Goal: Information Seeking & Learning: Check status

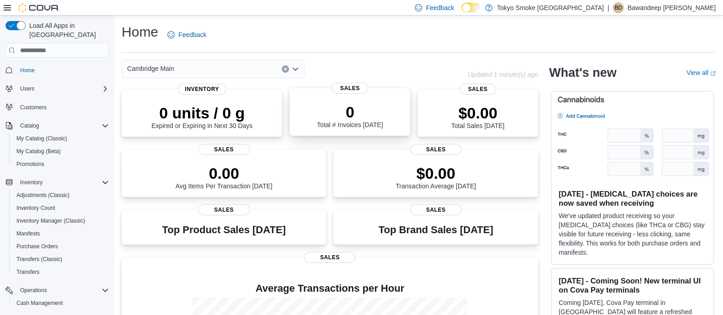
click at [323, 124] on div "0 Total # Invoices Today" at bounding box center [350, 116] width 66 height 26
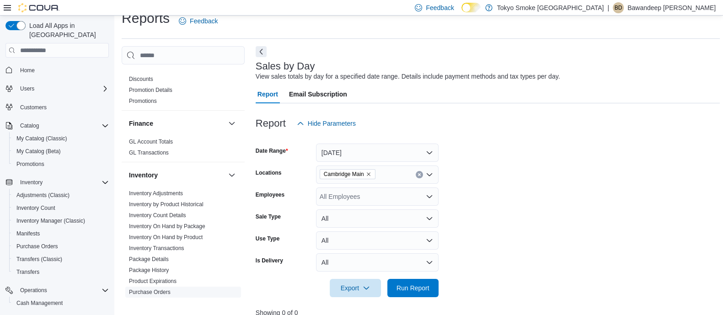
scroll to position [343, 0]
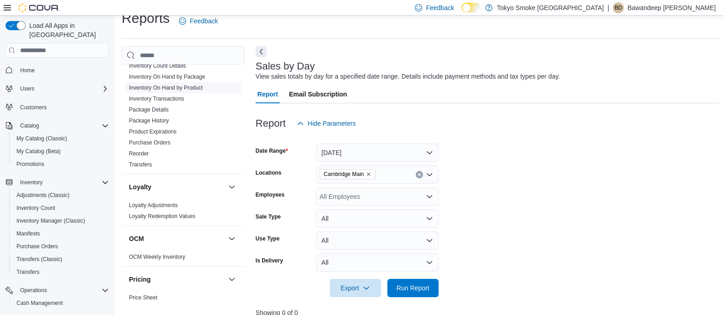
click at [171, 85] on link "Inventory On Hand by Product" at bounding box center [166, 88] width 74 height 6
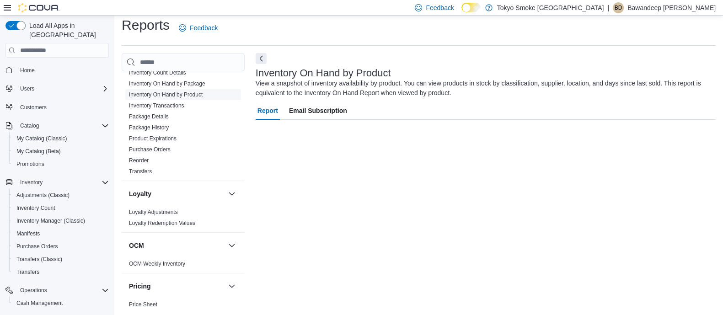
scroll to position [6, 0]
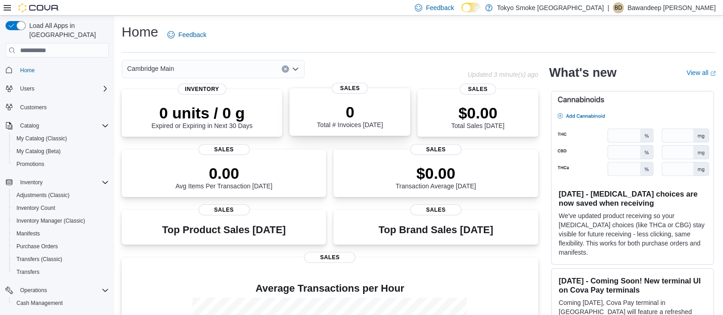
click at [306, 122] on div "0 Total # Invoices Today" at bounding box center [350, 113] width 106 height 29
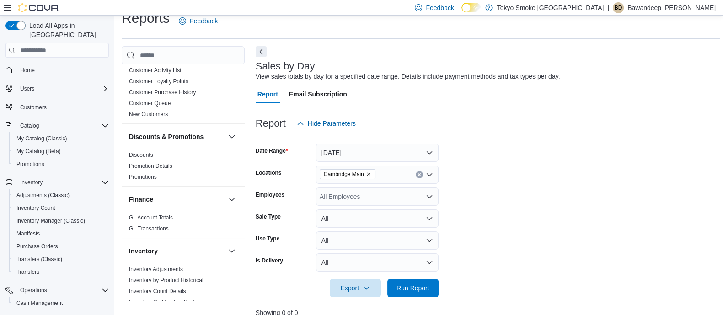
scroll to position [228, 0]
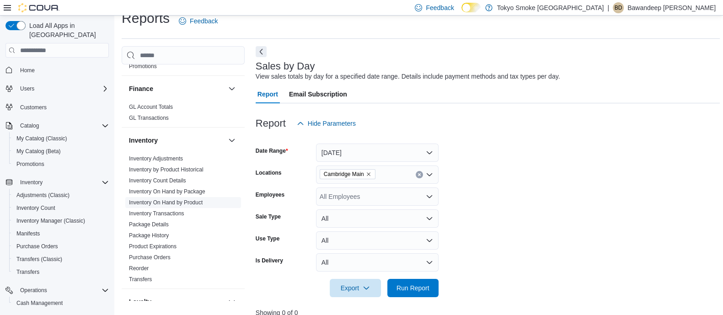
click at [190, 202] on link "Inventory On Hand by Product" at bounding box center [166, 202] width 74 height 6
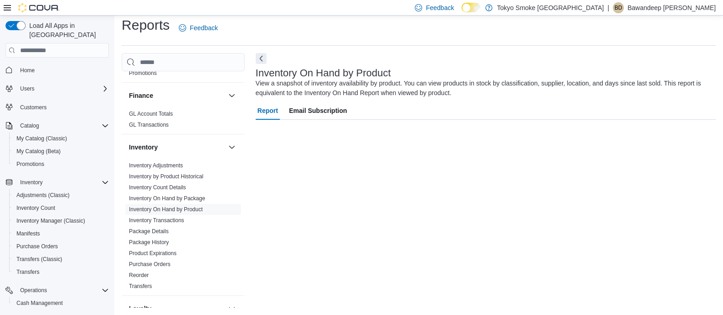
scroll to position [6, 0]
click at [261, 63] on button "Next" at bounding box center [261, 58] width 11 height 11
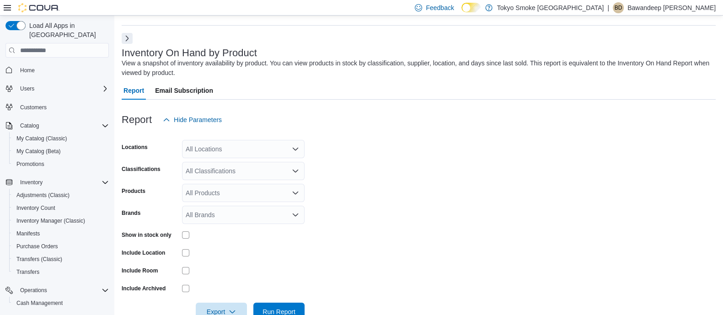
scroll to position [30, 0]
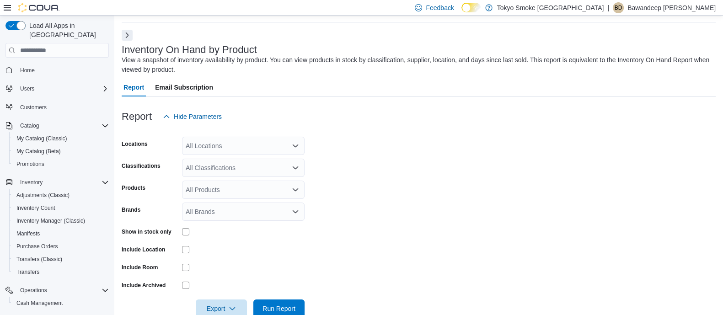
click at [257, 155] on form "Locations All Locations Classifications All Classifications Products All Produc…" at bounding box center [419, 222] width 594 height 192
click at [258, 147] on div "All Locations" at bounding box center [243, 146] width 123 height 18
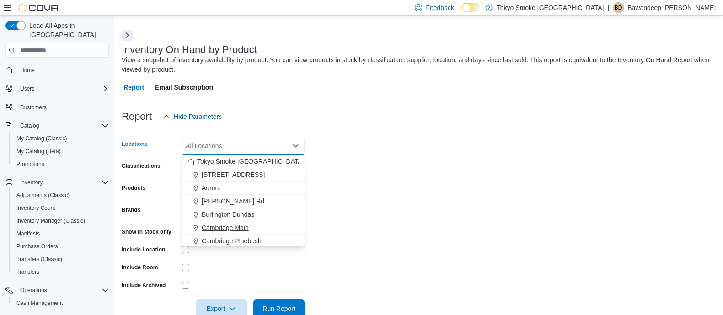
click at [242, 227] on span "Cambridge Main" at bounding box center [225, 227] width 47 height 9
click at [366, 200] on form "Locations Cambridge Main Combo box. Selected. Cambridge Main. Press Backspace t…" at bounding box center [419, 222] width 594 height 192
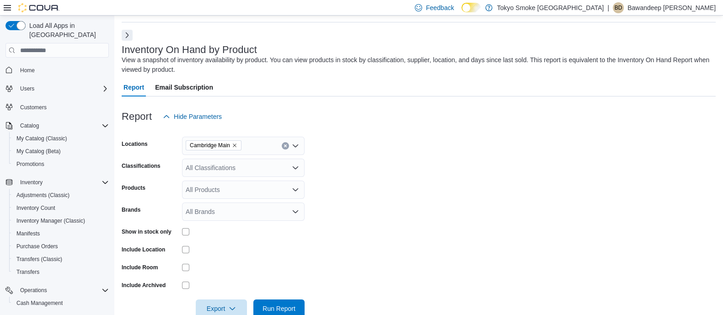
click at [229, 170] on div "All Classifications" at bounding box center [243, 168] width 123 height 18
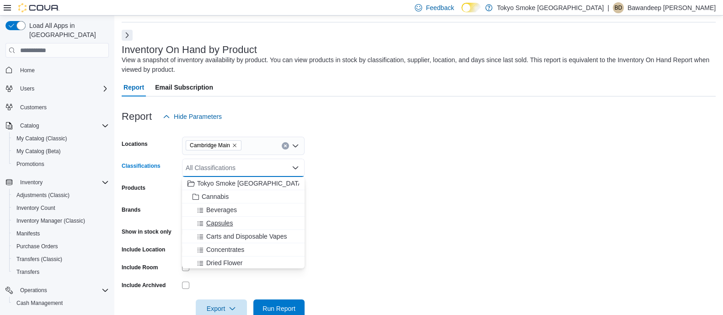
click at [234, 229] on button "Capsules" at bounding box center [243, 223] width 123 height 13
click at [235, 221] on span "Carts and Disposable Vapes" at bounding box center [246, 223] width 80 height 9
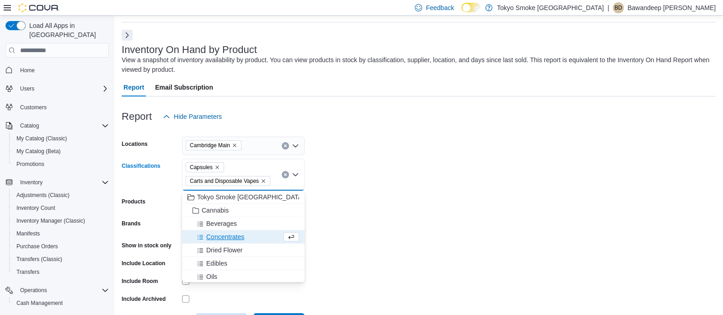
click at [216, 163] on span "Capsules" at bounding box center [205, 167] width 30 height 9
click at [214, 166] on icon "Remove Capsules from selection in this group" at bounding box center [216, 167] width 5 height 5
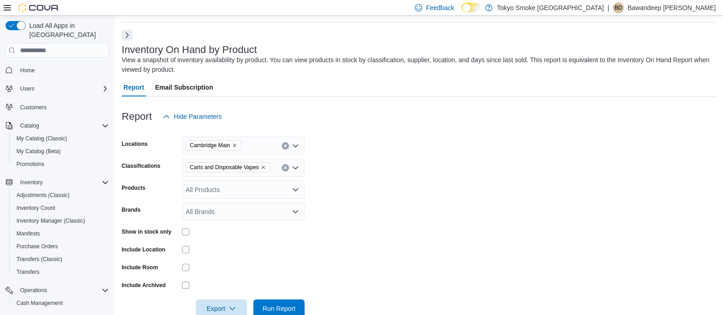
click at [334, 173] on form "Locations Cambridge Main Classifications Carts and Disposable Vapes Products Al…" at bounding box center [419, 222] width 594 height 192
click at [278, 303] on span "Run Report" at bounding box center [279, 308] width 40 height 18
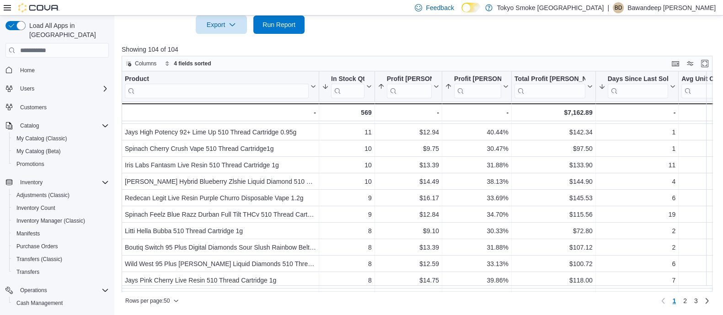
scroll to position [400, 0]
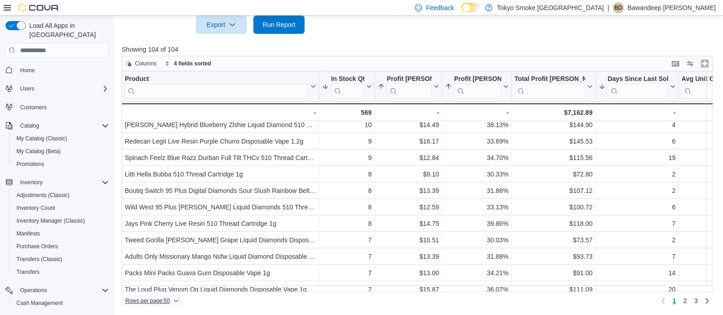
click at [165, 302] on span "Rows per page : 50" at bounding box center [147, 300] width 44 height 7
click at [158, 278] on button "100 rows" at bounding box center [158, 282] width 51 height 18
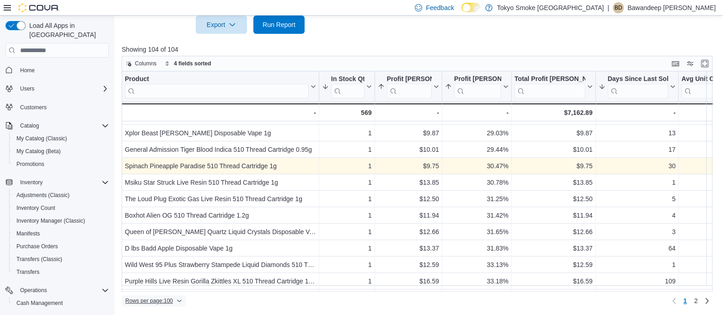
scroll to position [1481, 0]
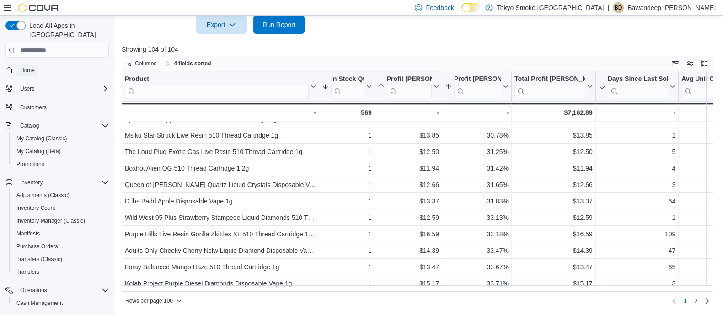
drag, startPoint x: 21, startPoint y: 60, endPoint x: 68, endPoint y: 56, distance: 47.7
click at [21, 67] on span "Home" at bounding box center [27, 70] width 15 height 7
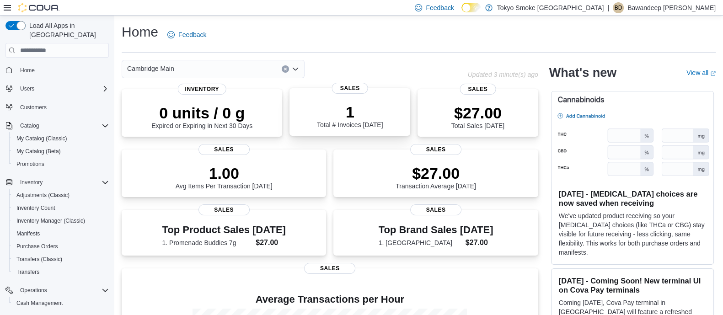
click at [319, 97] on div "1 Total # Invoices Today Sales" at bounding box center [349, 112] width 121 height 48
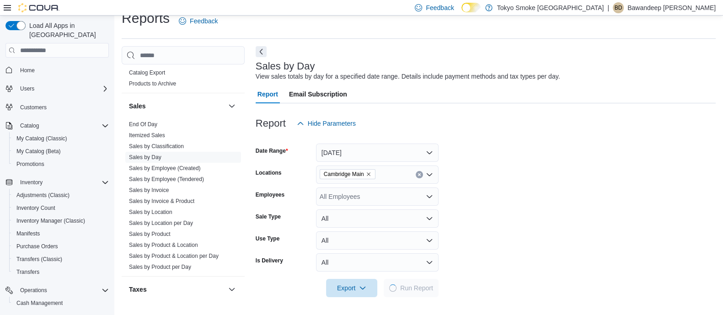
scroll to position [629, 0]
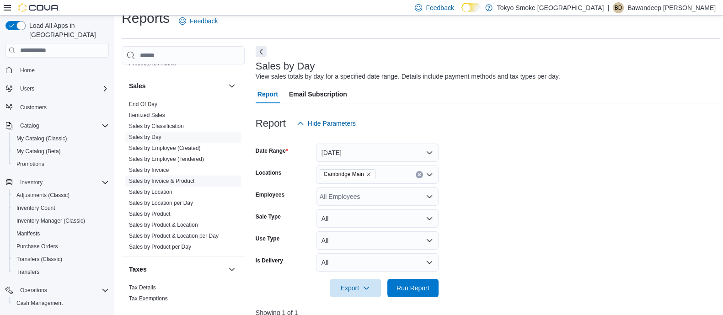
click at [186, 182] on link "Sales by Invoice & Product" at bounding box center [161, 181] width 65 height 6
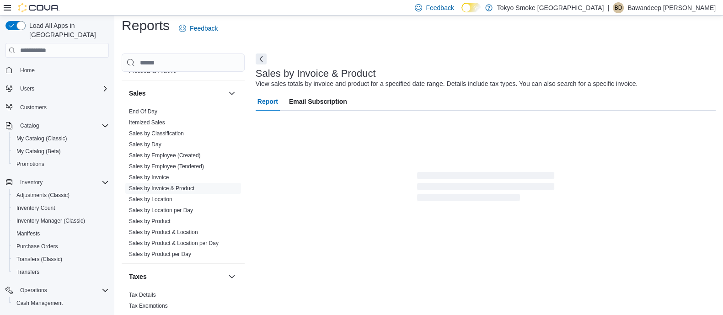
scroll to position [21, 0]
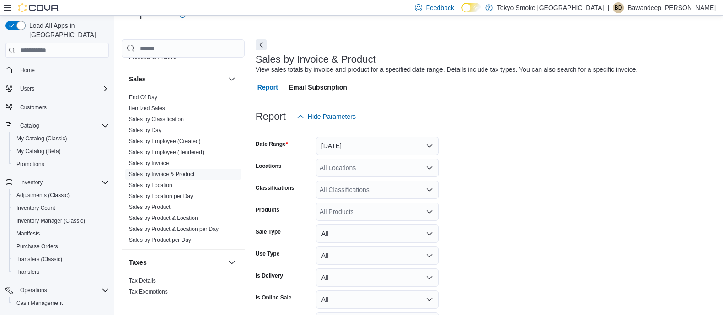
click at [261, 51] on div at bounding box center [486, 52] width 460 height 4
click at [261, 43] on button "Next" at bounding box center [261, 44] width 11 height 11
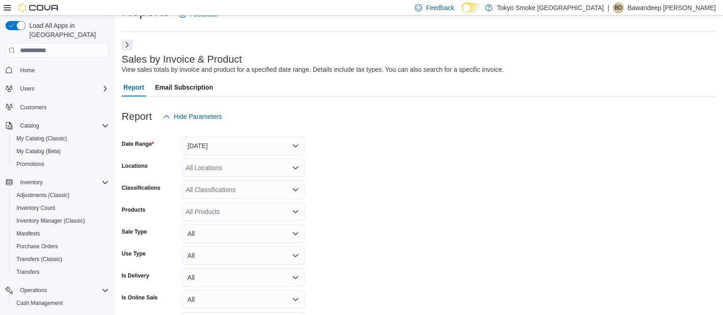
click at [238, 160] on div "All Locations" at bounding box center [243, 168] width 123 height 18
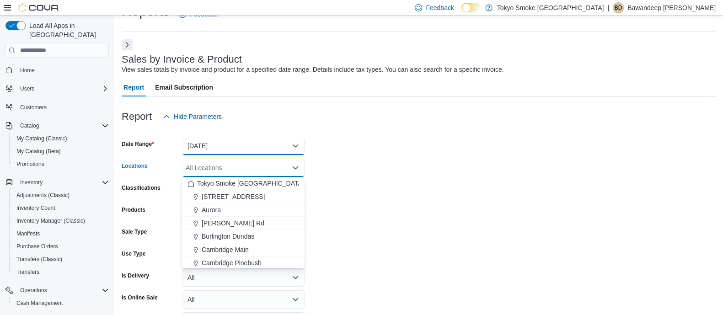
click at [248, 147] on button "Yesterday" at bounding box center [243, 146] width 123 height 18
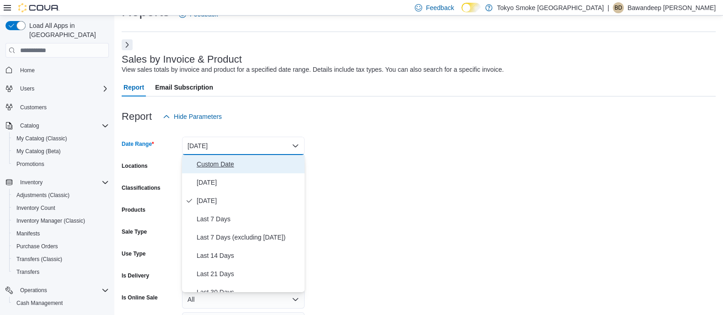
click at [240, 166] on span "Custom Date" at bounding box center [249, 164] width 104 height 11
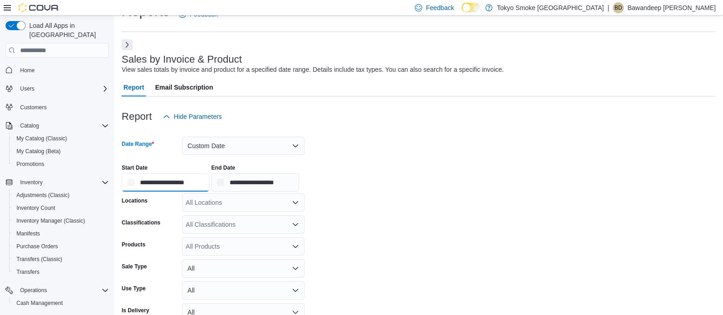
click at [193, 185] on input "**********" at bounding box center [166, 182] width 88 height 18
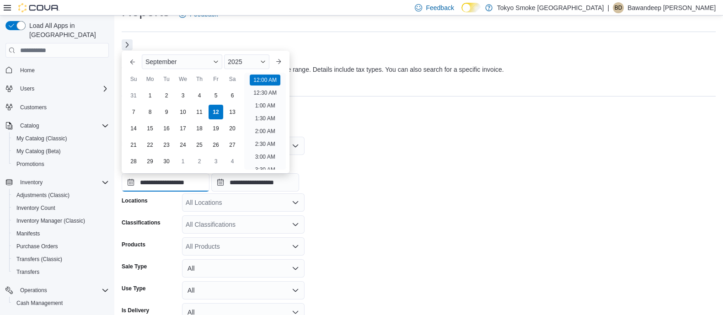
scroll to position [28, 0]
click at [137, 60] on button "Previous Month" at bounding box center [132, 61] width 15 height 15
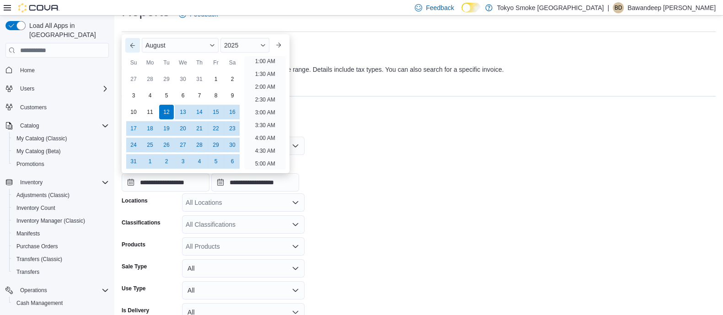
scroll to position [2, 0]
click at [213, 82] on div "1" at bounding box center [216, 79] width 16 height 16
type input "**********"
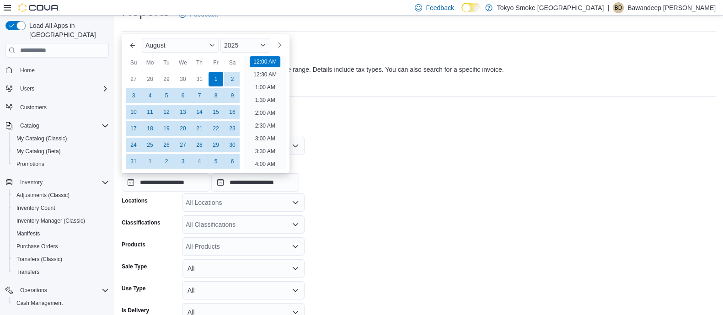
click at [404, 142] on form "**********" at bounding box center [419, 258] width 594 height 265
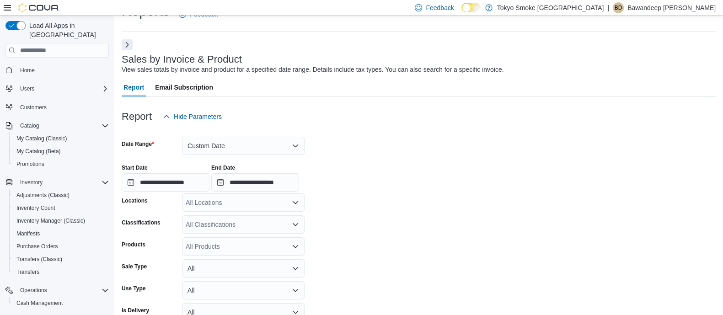
click at [263, 202] on div "All Locations" at bounding box center [243, 202] width 123 height 18
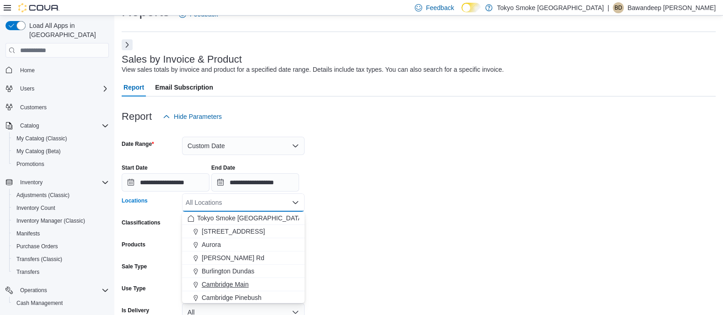
click at [253, 282] on div "Cambridge Main" at bounding box center [243, 284] width 112 height 9
click at [384, 237] on form "**********" at bounding box center [419, 258] width 594 height 265
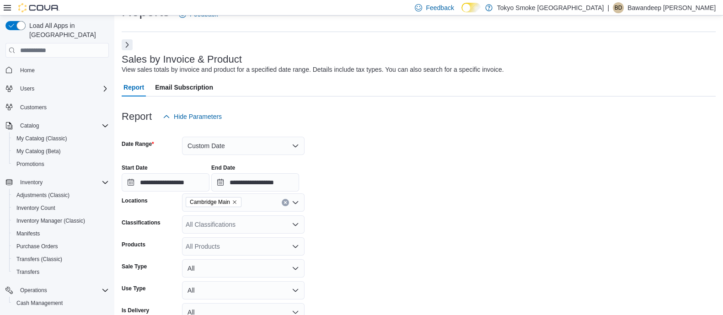
click at [254, 222] on div "All Classifications" at bounding box center [243, 224] width 123 height 18
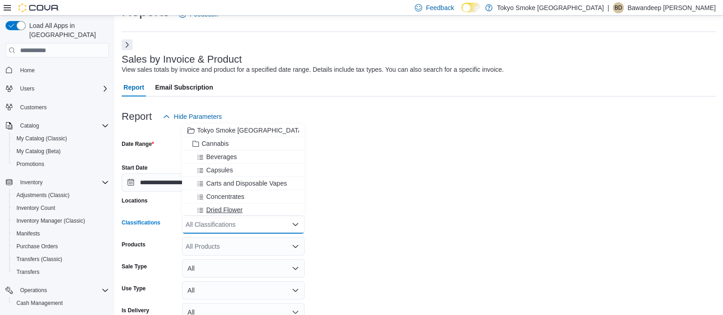
click at [251, 207] on div "Dried Flower" at bounding box center [243, 209] width 112 height 9
click at [381, 233] on form "**********" at bounding box center [419, 258] width 594 height 265
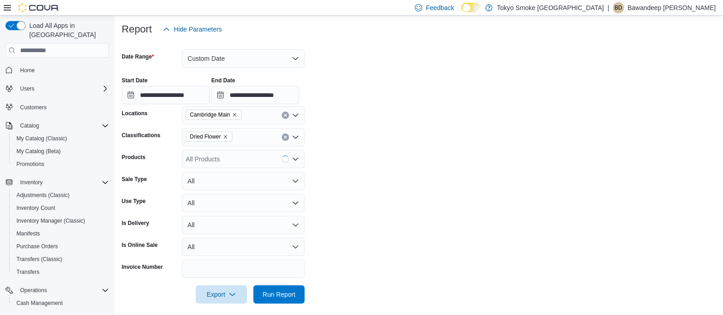
scroll to position [114, 0]
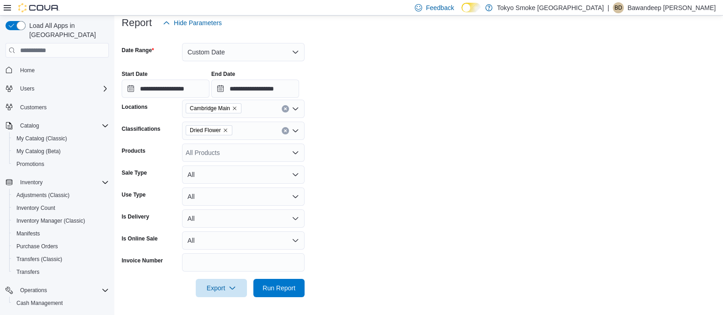
click at [251, 151] on div "All Products" at bounding box center [243, 153] width 123 height 18
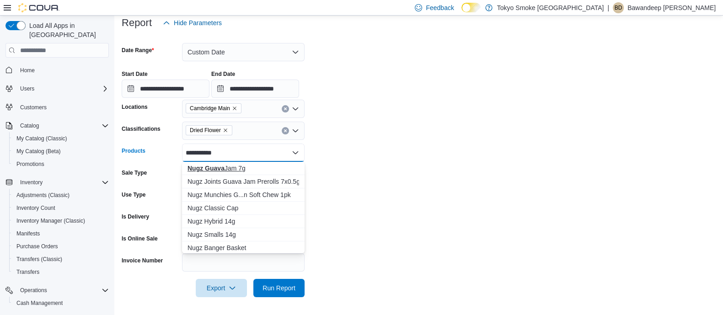
type input "**********"
click at [241, 162] on button "Nugz Guava Jam 7g" at bounding box center [243, 168] width 123 height 13
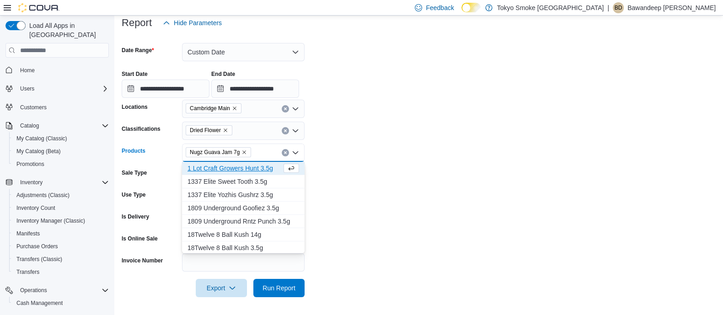
click at [395, 170] on form "**********" at bounding box center [419, 164] width 594 height 265
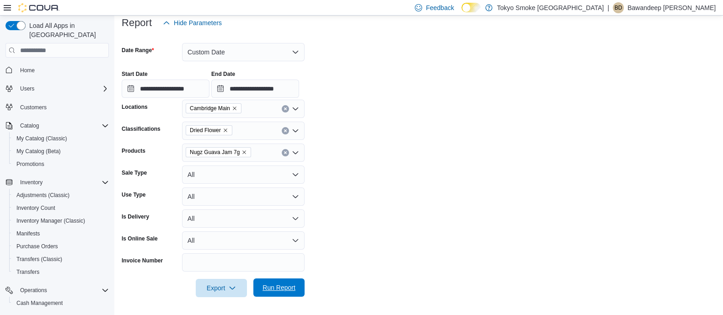
click at [288, 291] on span "Run Report" at bounding box center [278, 287] width 33 height 9
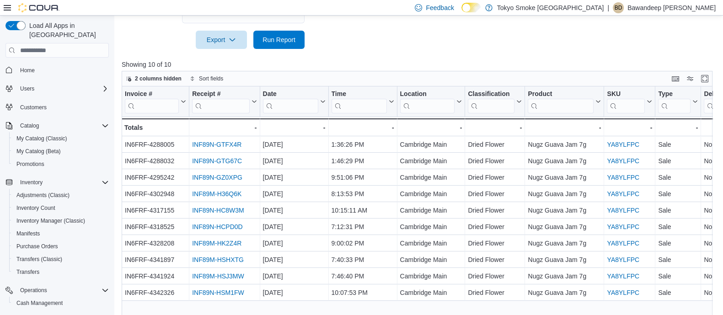
scroll to position [378, 0]
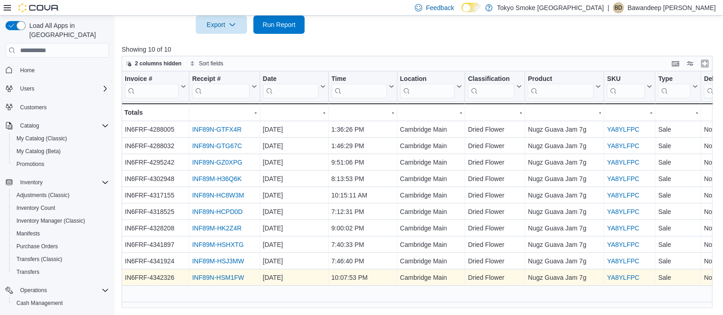
click at [224, 274] on link "INF89N-HSM1FW" at bounding box center [218, 277] width 52 height 7
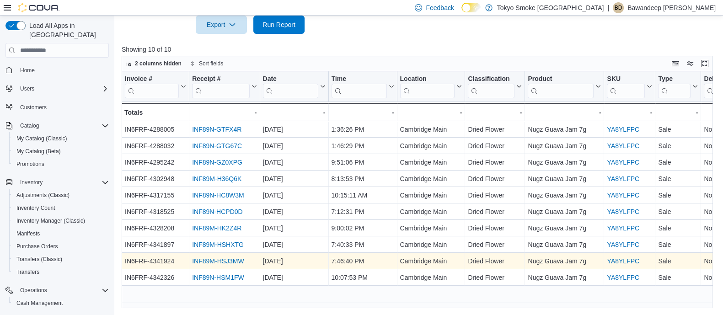
click at [231, 260] on link "INF89M-HSJ3MW" at bounding box center [218, 261] width 52 height 7
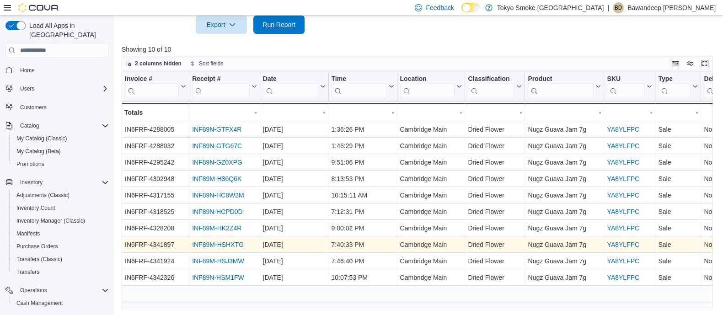
click at [217, 245] on link "INF89M-HSHXTG" at bounding box center [218, 244] width 52 height 7
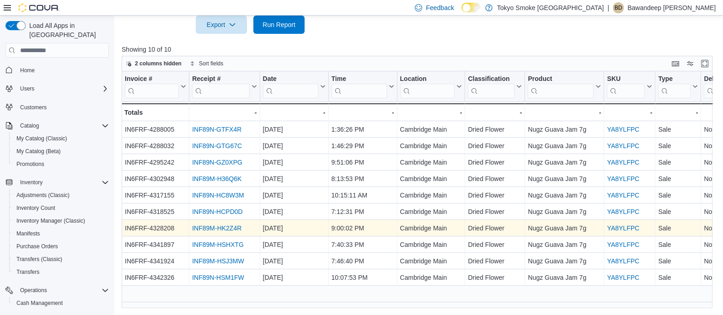
click at [226, 225] on link "INF89M-HK2Z4R" at bounding box center [216, 228] width 49 height 7
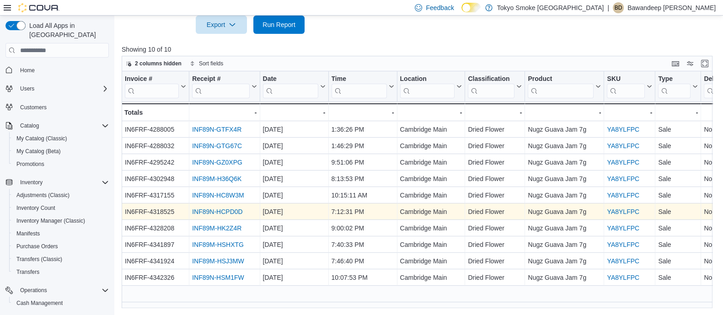
click at [231, 213] on link "INF89N-HCPD0D" at bounding box center [217, 211] width 50 height 7
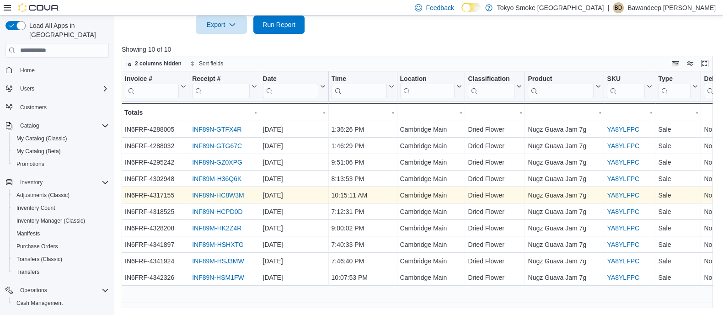
click at [228, 197] on link "INF89N-HC8W3M" at bounding box center [218, 195] width 52 height 7
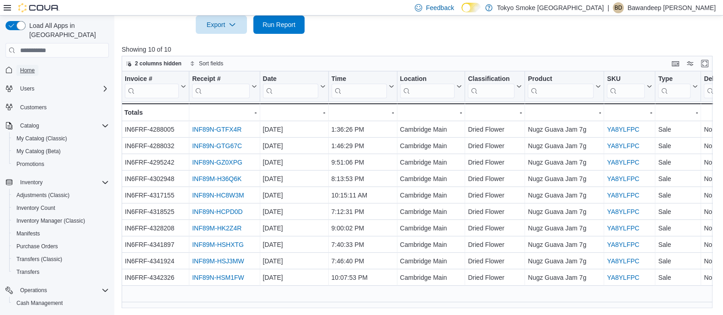
click at [37, 65] on link "Home" at bounding box center [27, 70] width 22 height 11
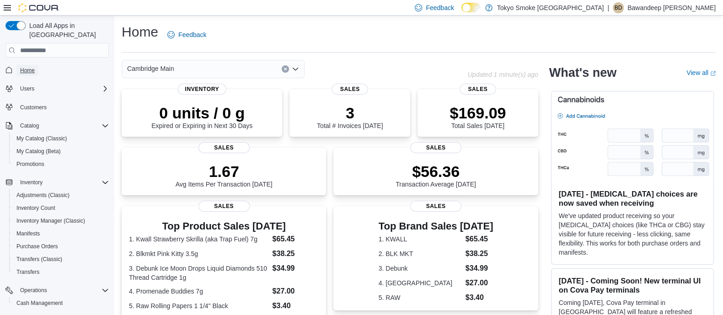
scroll to position [114, 0]
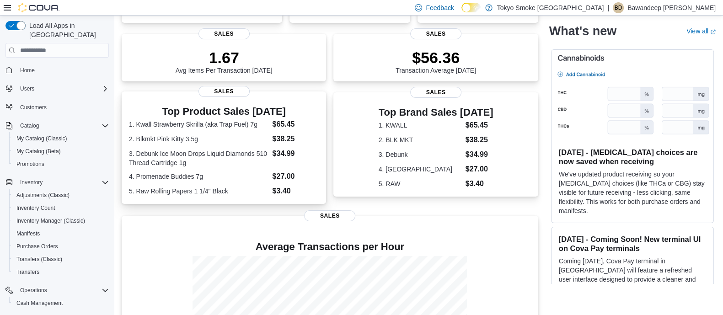
click at [258, 145] on dl "1. Kwall Strawberry Skrilla (aka Trap Fuel) 7g $65.45 2. Blkmkt Pink Kitty 3.5g…" at bounding box center [224, 158] width 190 height 78
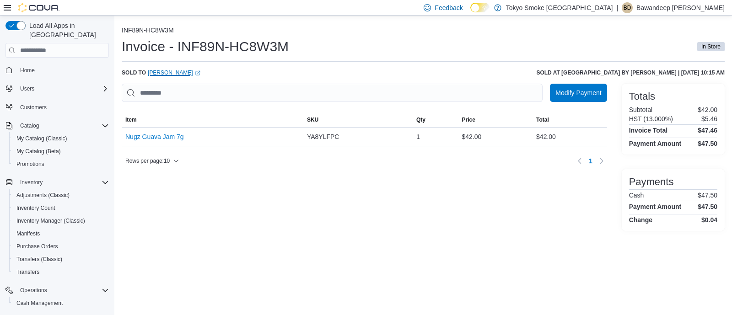
click at [190, 71] on link "[PERSON_NAME] (opens in a new tab or window)" at bounding box center [174, 72] width 53 height 7
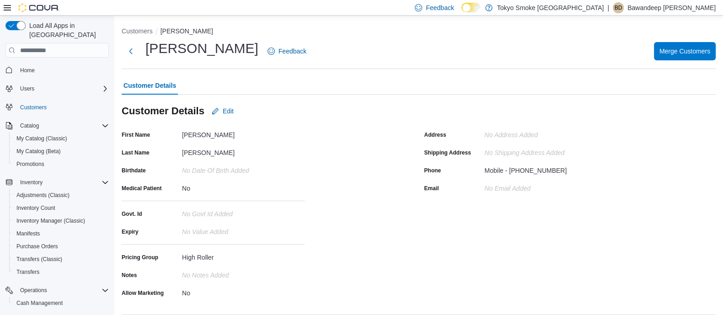
scroll to position [252, 0]
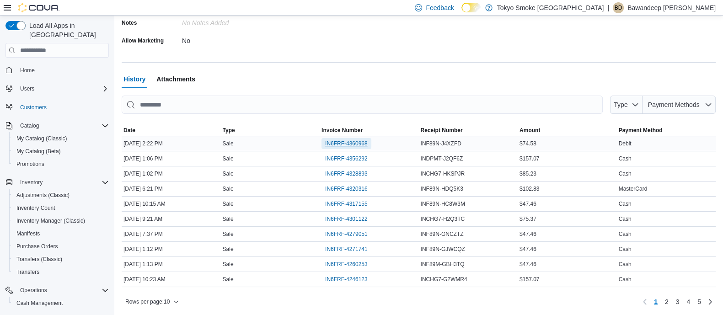
click at [343, 147] on span "IN6FRF-4360968" at bounding box center [346, 143] width 43 height 11
click at [340, 153] on span "IN6FRF-4356292" at bounding box center [346, 158] width 43 height 11
click at [344, 170] on span "IN6FRF-4328893" at bounding box center [346, 173] width 43 height 7
click at [338, 193] on span "IN6FRF-4320316" at bounding box center [346, 188] width 43 height 11
click at [350, 205] on span "IN6FRF-4317155" at bounding box center [346, 203] width 43 height 7
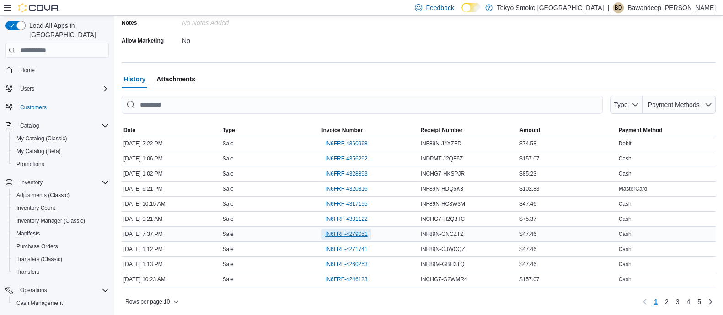
click at [347, 232] on span "IN6FRF-4279051" at bounding box center [346, 233] width 43 height 7
click at [362, 261] on span "IN6FRF-4260253" at bounding box center [346, 264] width 43 height 7
click at [350, 279] on span "IN6FRF-4246123" at bounding box center [346, 279] width 43 height 7
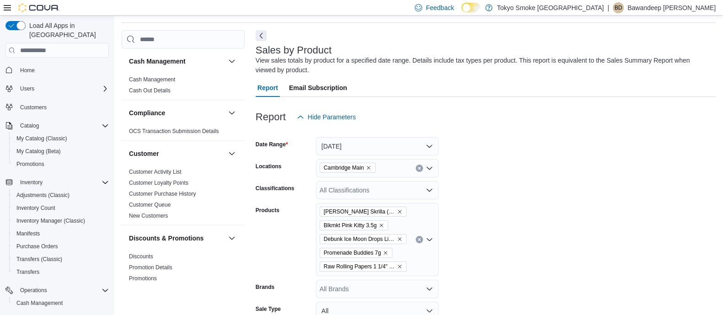
scroll to position [30, 0]
click at [263, 38] on button "Next" at bounding box center [261, 35] width 11 height 11
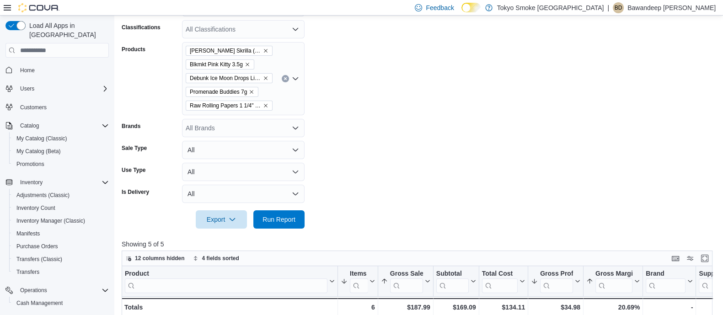
scroll to position [373, 0]
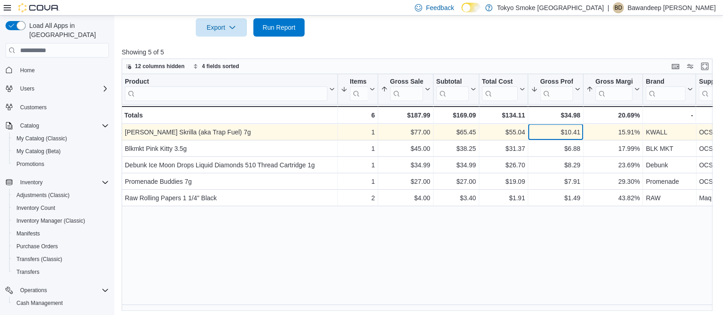
click at [576, 129] on div "$10.41" at bounding box center [555, 132] width 49 height 11
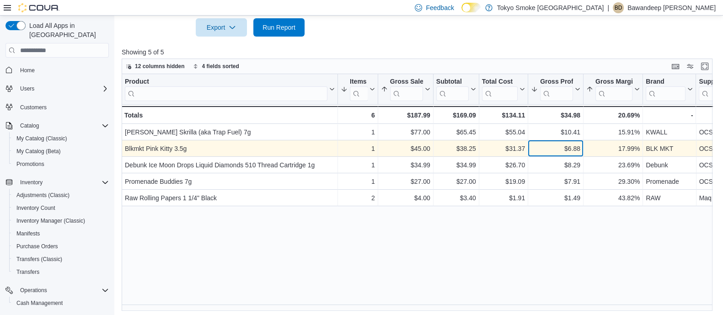
click at [574, 148] on div "$6.88" at bounding box center [555, 149] width 49 height 11
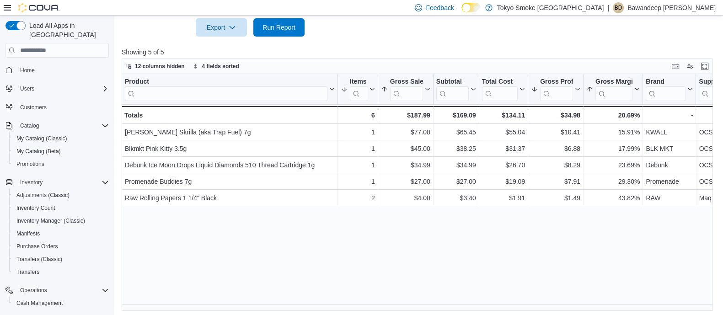
click at [558, 250] on div "Product Click to view column header actions Items Sold Sorted by Gross Profit, …" at bounding box center [420, 192] width 597 height 237
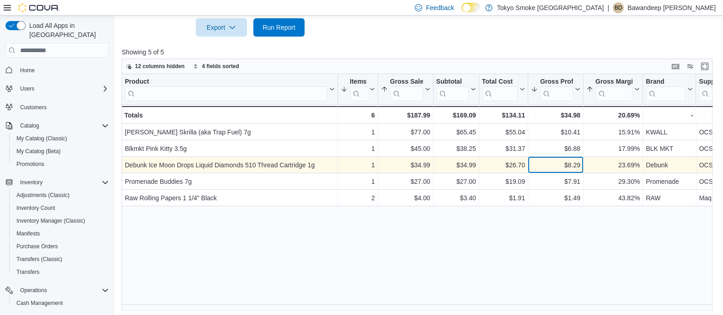
click at [570, 171] on div "$8.29 - Gross Profit, column 6, row 3" at bounding box center [555, 165] width 55 height 16
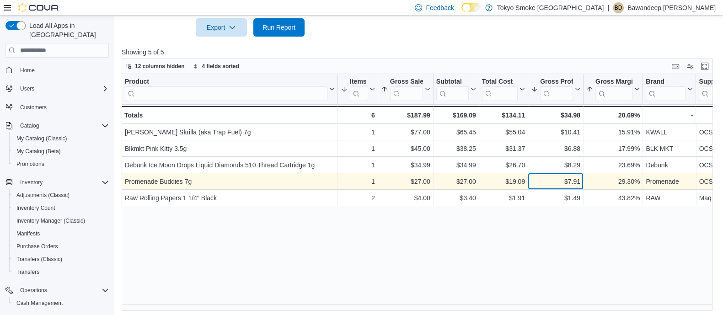
click at [572, 186] on div "$7.91" at bounding box center [555, 181] width 49 height 11
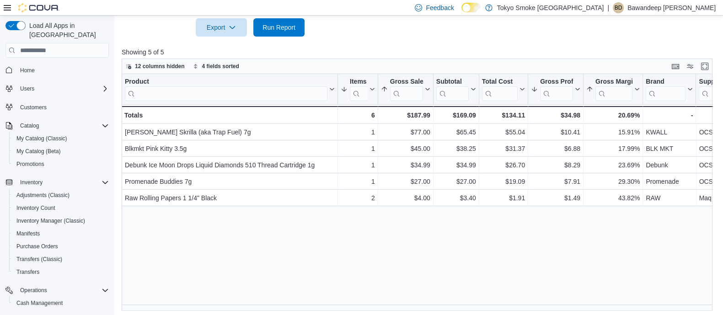
click at [568, 211] on div "Product Click to view column header actions Items Sold Sorted by Gross Profit, …" at bounding box center [420, 192] width 597 height 237
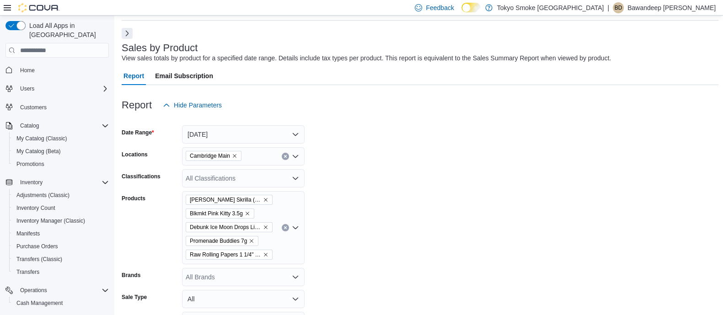
scroll to position [0, 0]
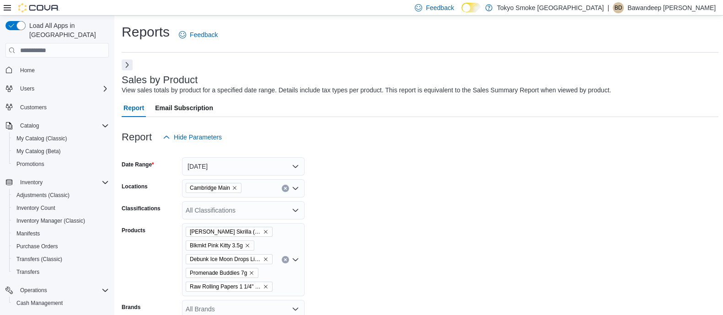
click at [127, 65] on button "Next" at bounding box center [127, 64] width 11 height 11
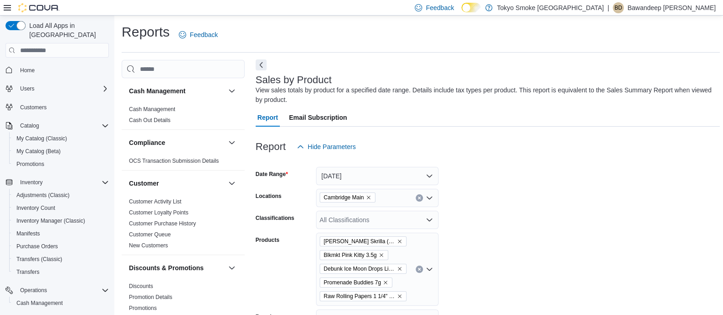
click at [266, 68] on button "Next" at bounding box center [261, 64] width 11 height 11
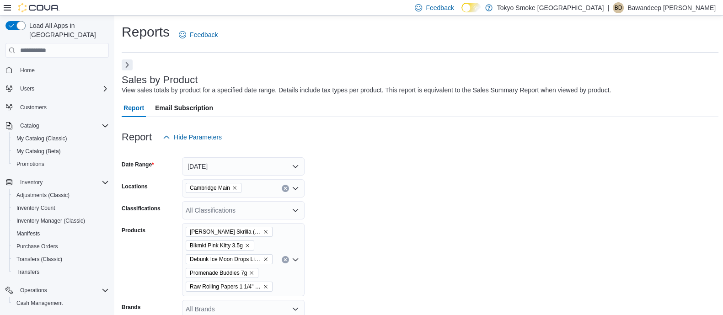
click at [125, 69] on button "Next" at bounding box center [127, 64] width 11 height 11
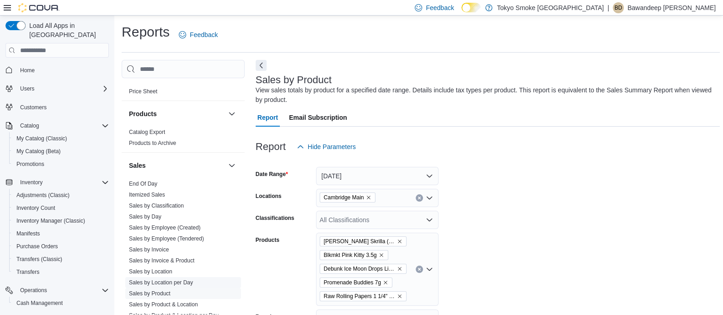
scroll to position [644, 0]
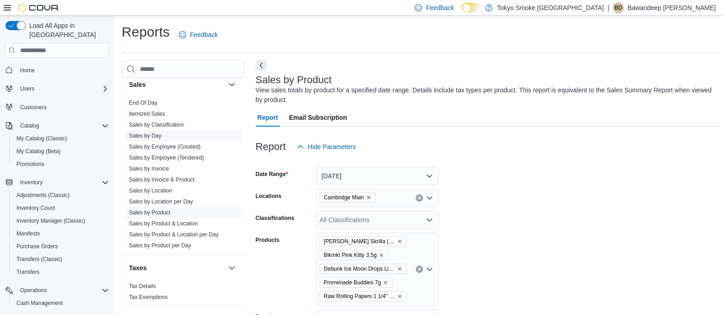
click at [155, 136] on link "Sales by Day" at bounding box center [145, 136] width 32 height 6
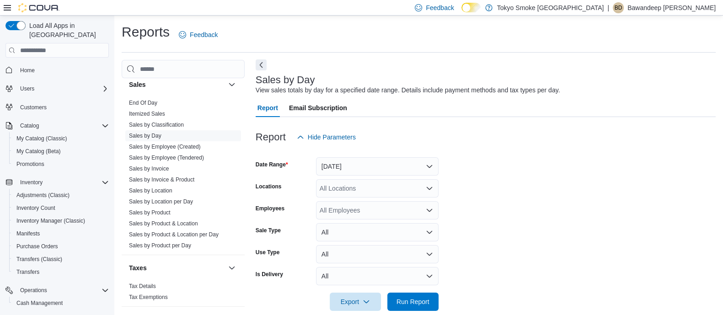
scroll to position [14, 0]
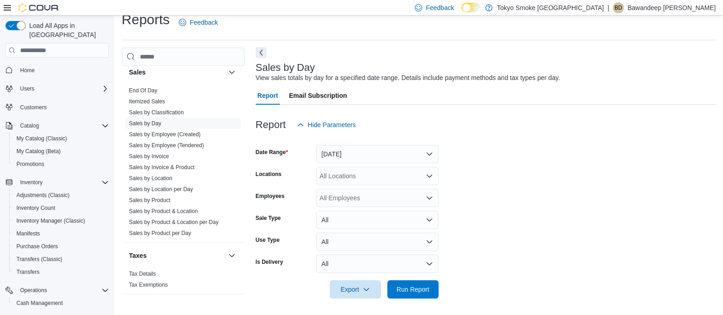
click at [263, 67] on div "Sales by Day View sales totals by day for a specified date range. Details inclu…" at bounding box center [486, 179] width 460 height 262
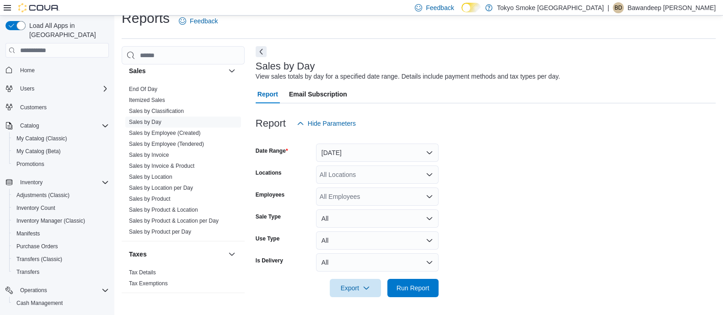
click at [262, 57] on div at bounding box center [486, 59] width 460 height 4
click at [262, 53] on button "Next" at bounding box center [261, 51] width 11 height 11
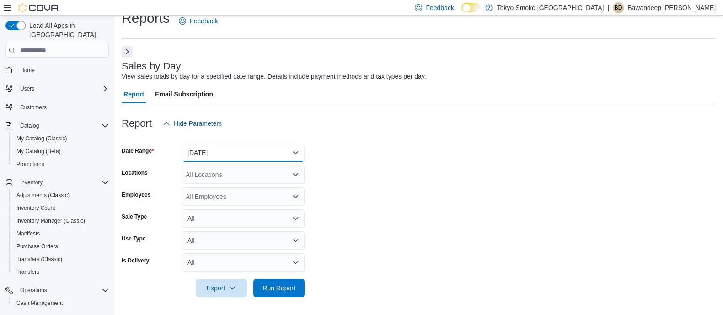
click at [265, 147] on button "Yesterday" at bounding box center [243, 153] width 123 height 18
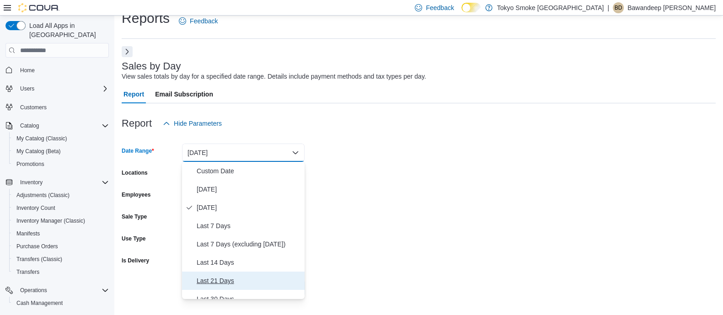
click at [229, 275] on span "Last 21 Days" at bounding box center [249, 280] width 104 height 11
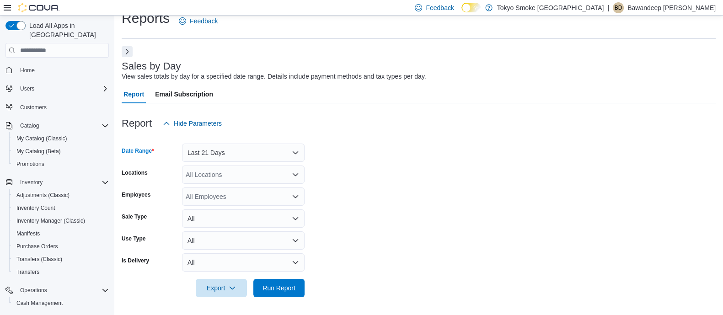
click at [251, 178] on div "All Locations" at bounding box center [243, 175] width 123 height 18
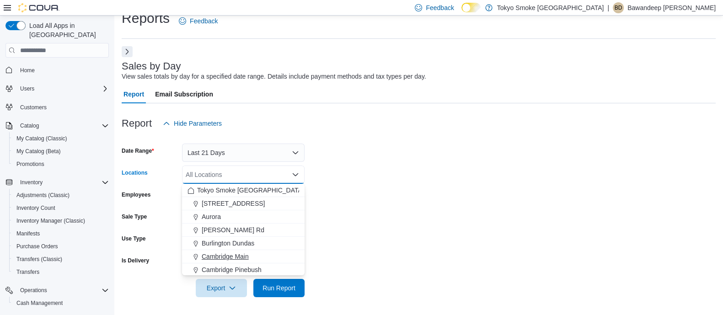
click at [251, 252] on div "Cambridge Main" at bounding box center [243, 256] width 112 height 9
click at [407, 252] on form "Date Range Last 21 Days Locations Cambridge Main Combo box. Selected. Cambridge…" at bounding box center [419, 215] width 594 height 165
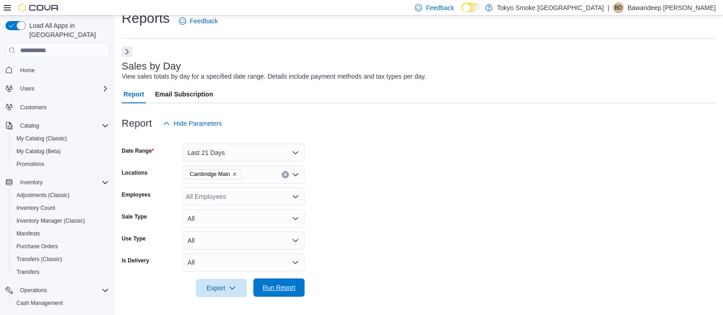
click at [283, 291] on span "Run Report" at bounding box center [278, 287] width 33 height 9
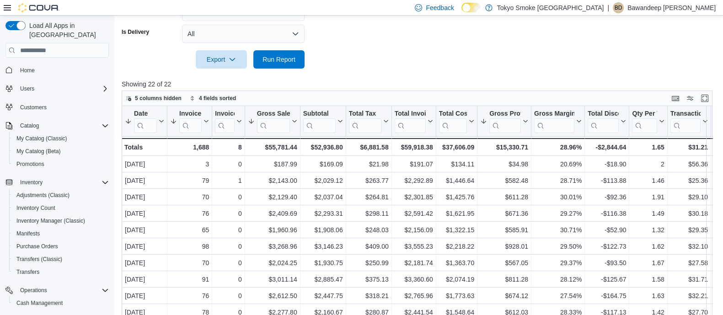
scroll to position [277, 0]
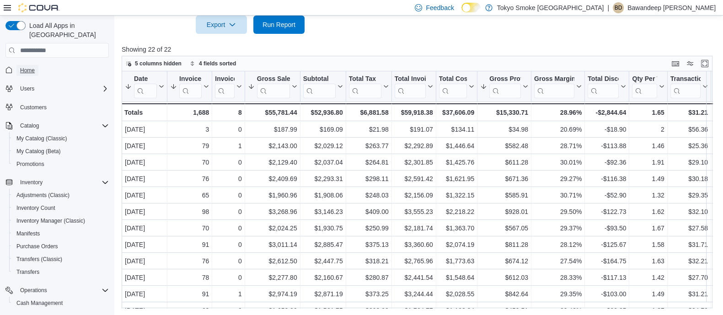
click at [16, 65] on link "Home" at bounding box center [27, 70] width 22 height 11
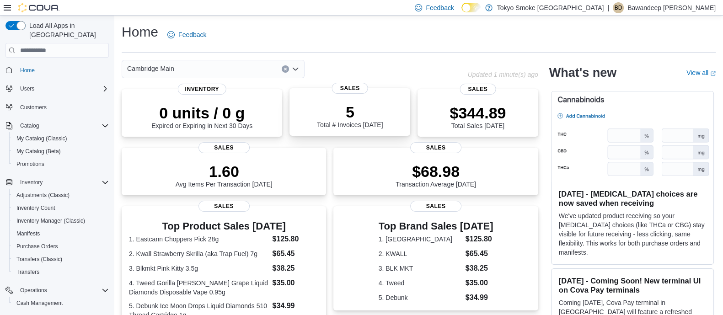
click at [305, 110] on div "5 Total # Invoices Today" at bounding box center [350, 113] width 106 height 29
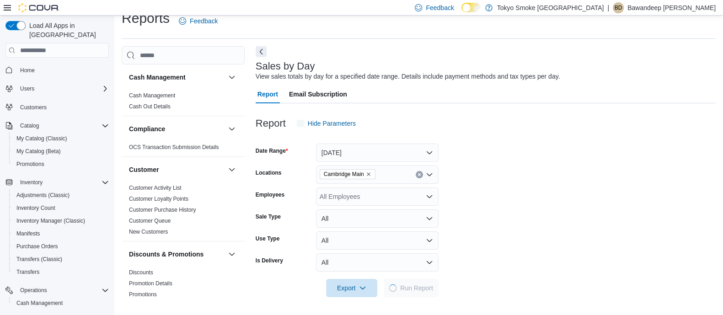
click at [265, 57] on button "Next" at bounding box center [261, 51] width 11 height 11
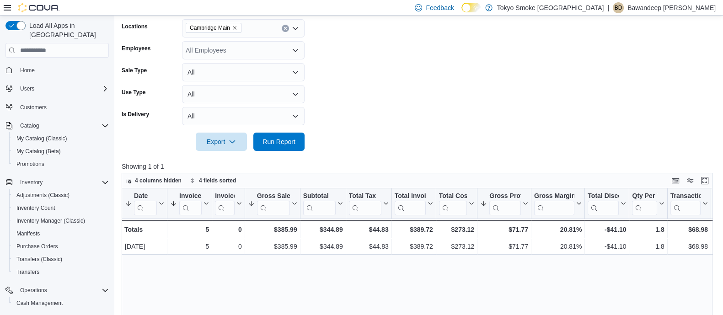
scroll to position [242, 0]
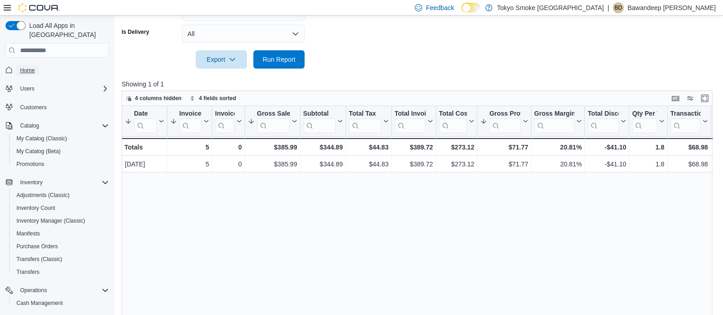
click at [18, 65] on link "Home" at bounding box center [27, 70] width 22 height 11
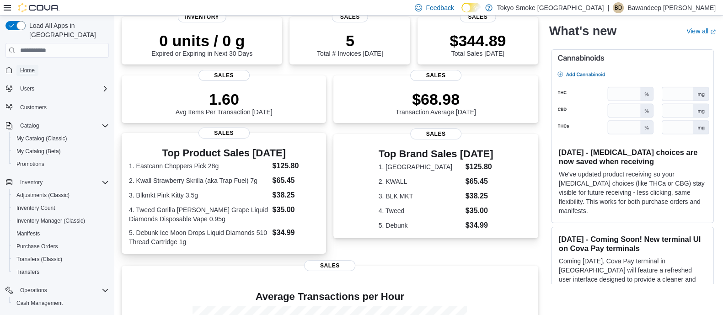
scroll to position [114, 0]
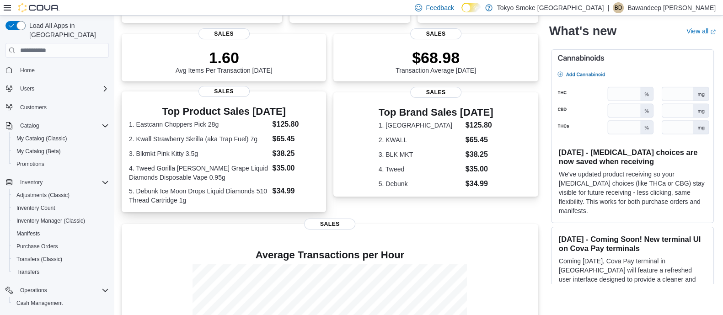
click at [278, 155] on dd "$38.25" at bounding box center [296, 153] width 47 height 11
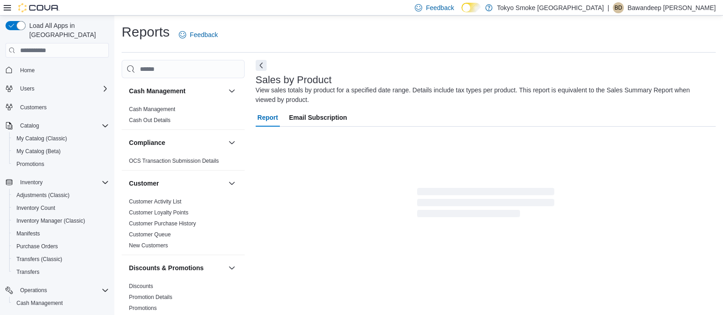
click at [269, 63] on div "Sales by Product View sales totals by product for a specified date range. Detai…" at bounding box center [486, 187] width 460 height 255
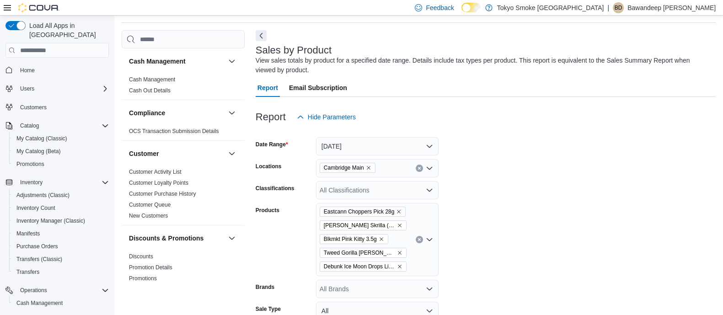
scroll to position [30, 0]
click at [263, 37] on button "Next" at bounding box center [261, 34] width 11 height 11
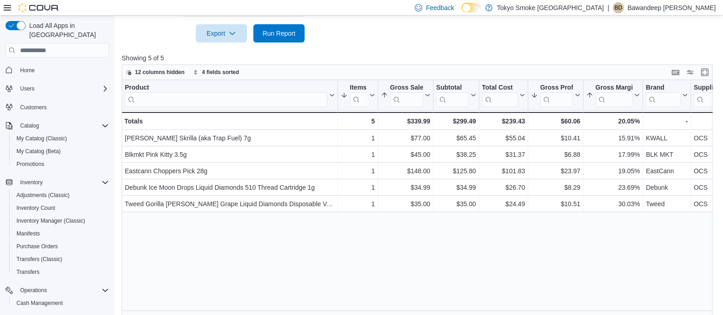
scroll to position [373, 0]
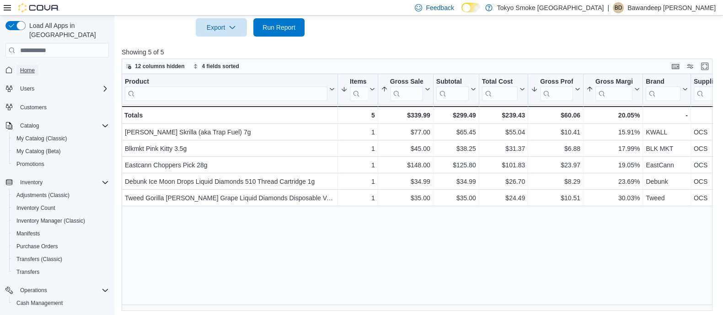
click at [27, 67] on span "Home" at bounding box center [27, 70] width 15 height 7
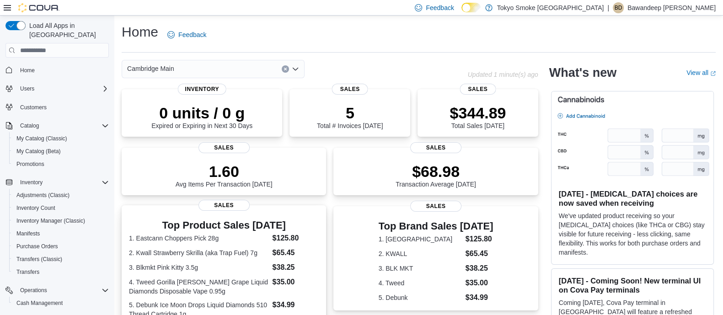
click at [258, 263] on dt "3. Blkmkt Pink Kitty 3.5g" at bounding box center [199, 267] width 140 height 9
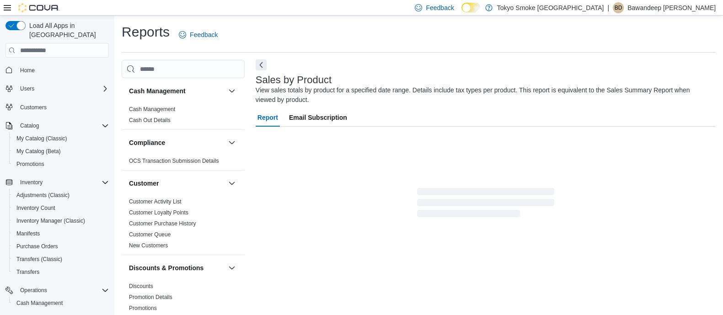
click at [261, 60] on button "Next" at bounding box center [261, 64] width 11 height 11
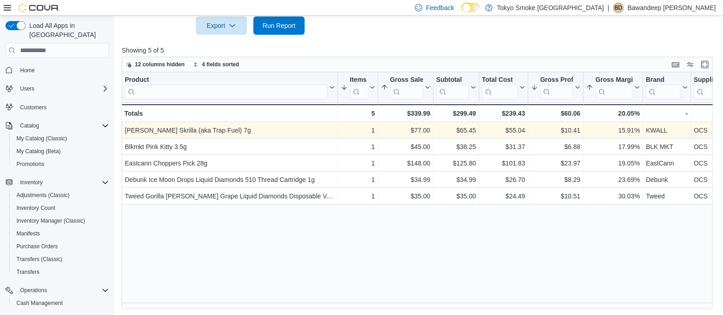
scroll to position [376, 0]
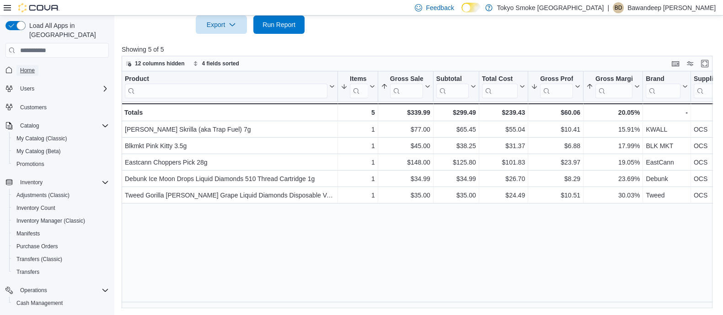
click at [35, 65] on link "Home" at bounding box center [27, 70] width 22 height 11
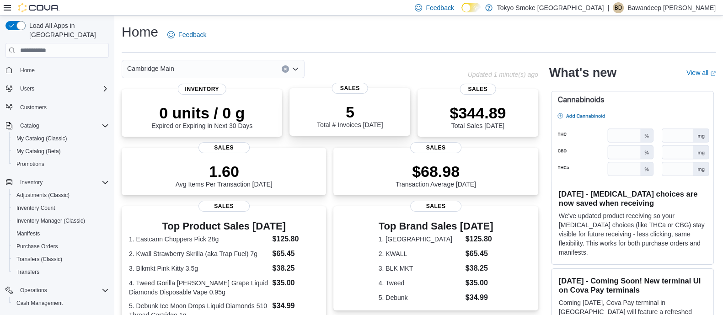
click at [315, 102] on div "5 Total # Invoices Today" at bounding box center [350, 113] width 106 height 29
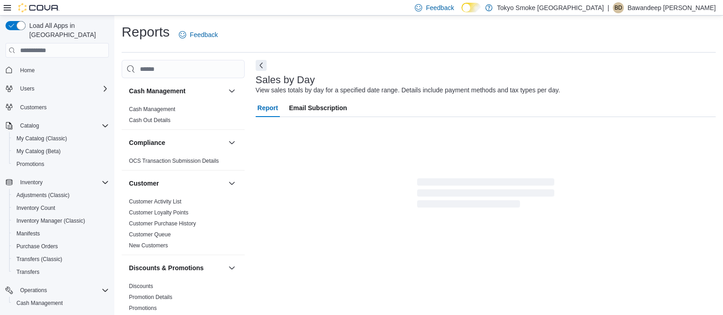
scroll to position [14, 0]
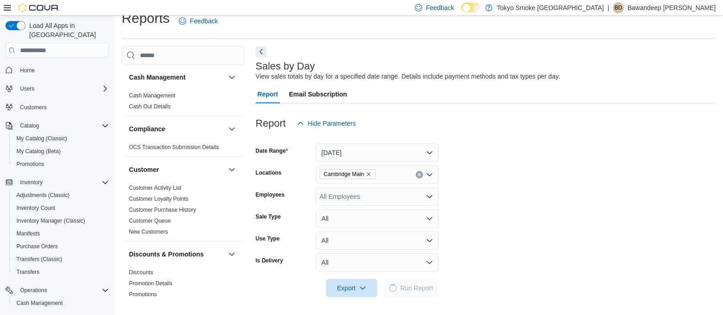
click at [263, 67] on h3 "Sales by Day" at bounding box center [285, 66] width 59 height 11
click at [262, 54] on button "Next" at bounding box center [261, 51] width 11 height 11
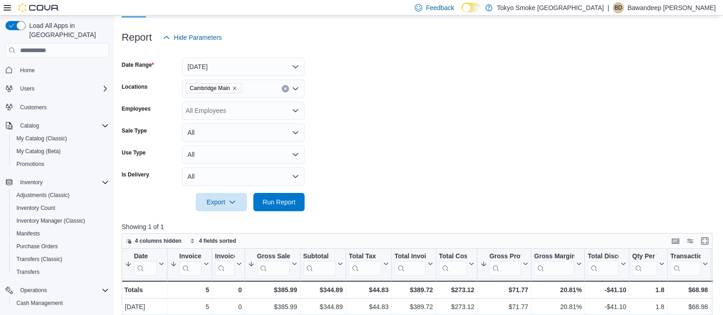
scroll to position [242, 0]
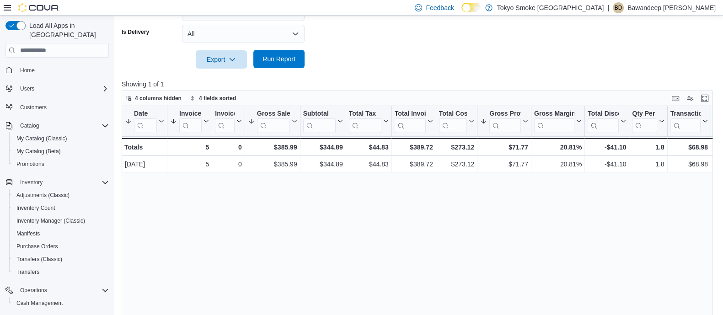
click at [290, 58] on span "Run Report" at bounding box center [278, 58] width 33 height 9
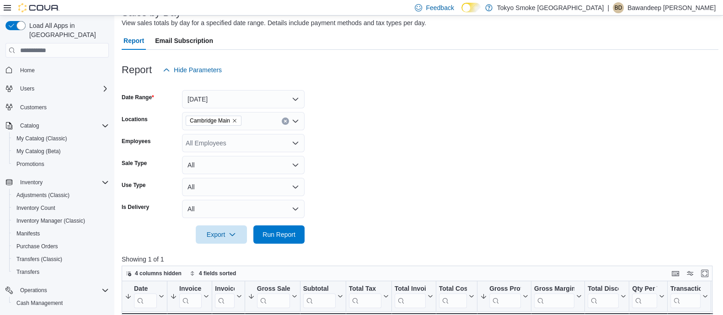
scroll to position [171, 0]
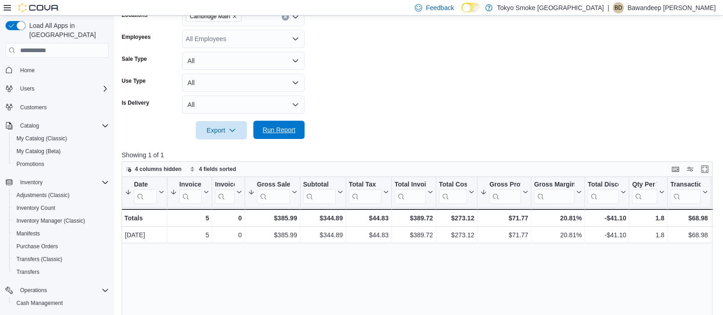
click at [288, 130] on span "Run Report" at bounding box center [278, 129] width 33 height 9
click at [36, 65] on link "Home" at bounding box center [27, 70] width 22 height 11
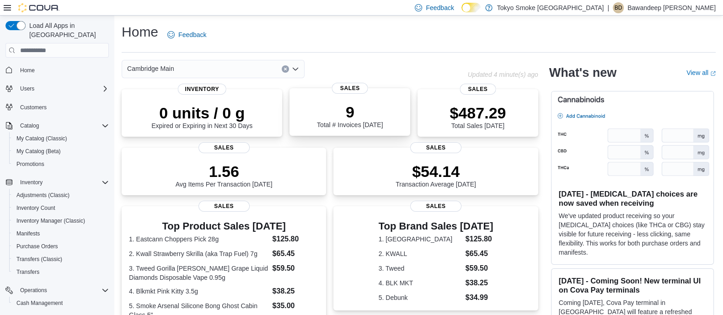
click at [362, 110] on p "9" at bounding box center [350, 112] width 66 height 18
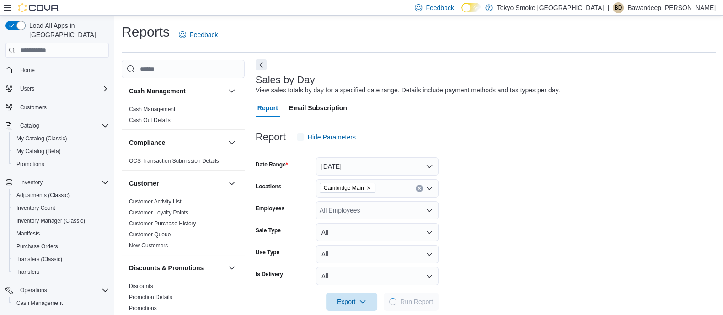
scroll to position [14, 0]
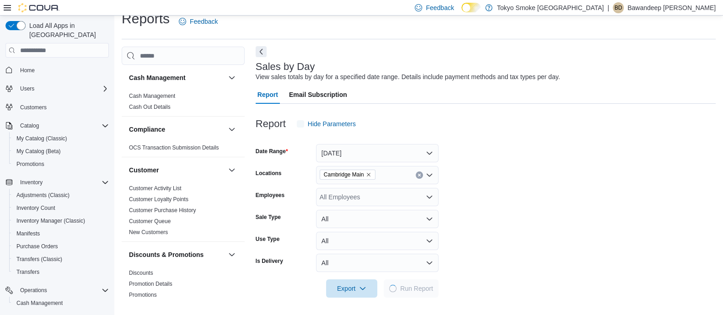
click at [262, 67] on div "Sales by Day View sales totals by day for a specified date range. Details inclu…" at bounding box center [486, 318] width 460 height 543
click at [252, 45] on div "Reports Feedback Cash Management Cash Management Cash Out Details Compliance OC…" at bounding box center [421, 290] width 598 height 562
click at [264, 48] on button "Next" at bounding box center [261, 51] width 11 height 11
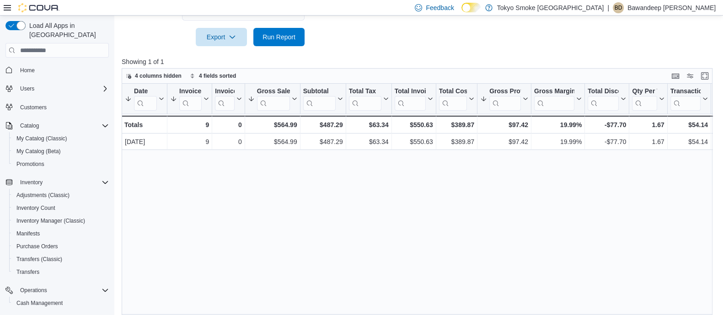
scroll to position [277, 0]
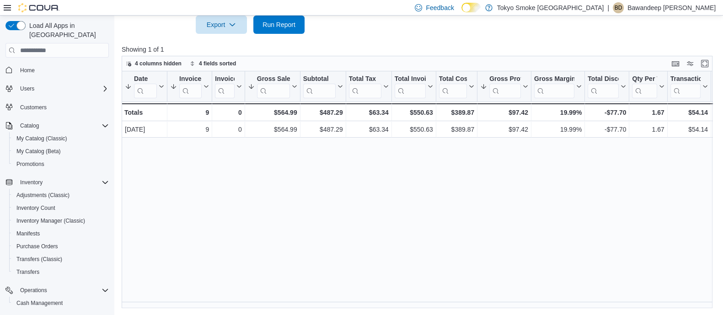
click at [23, 63] on button "Home" at bounding box center [57, 69] width 111 height 13
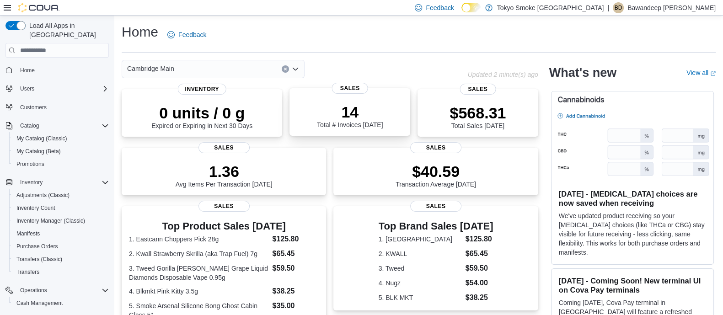
click at [310, 130] on div "14 Total # Invoices Today Sales" at bounding box center [349, 112] width 121 height 48
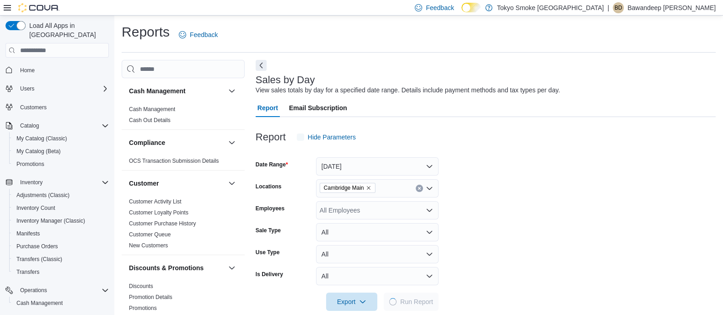
scroll to position [14, 0]
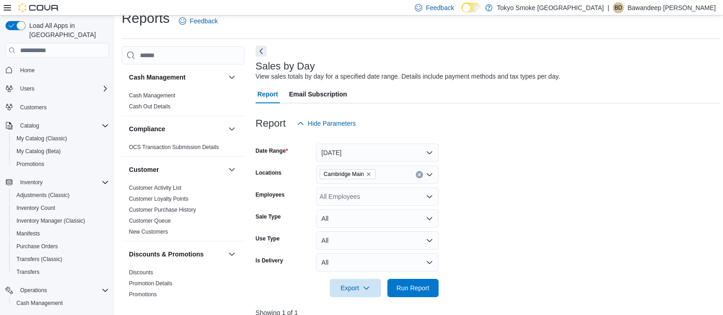
click at [264, 47] on button "Next" at bounding box center [261, 51] width 11 height 11
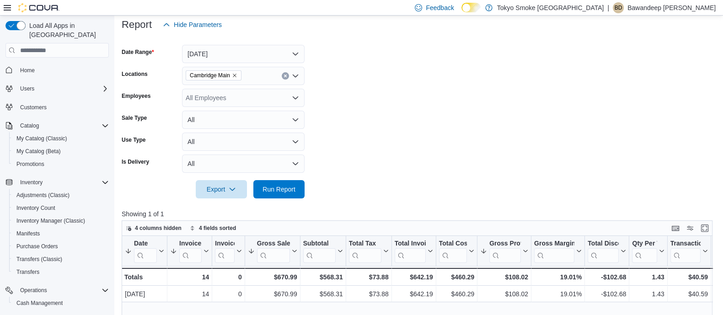
scroll to position [242, 0]
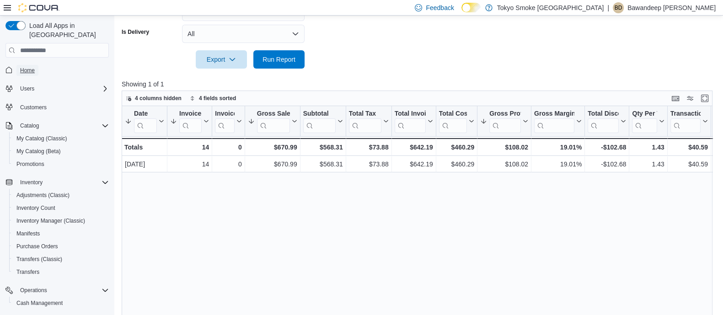
click at [36, 65] on link "Home" at bounding box center [27, 70] width 22 height 11
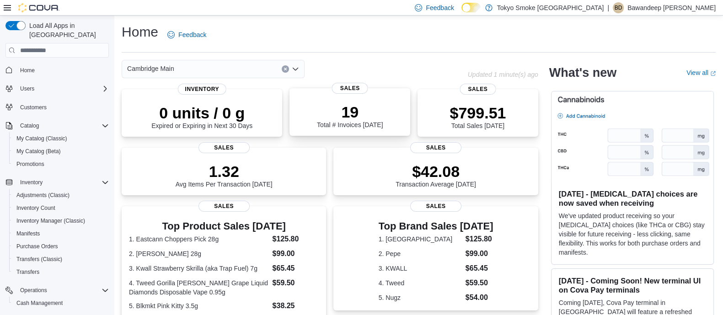
click at [314, 119] on div "19 Total # Invoices [DATE]" at bounding box center [350, 113] width 106 height 29
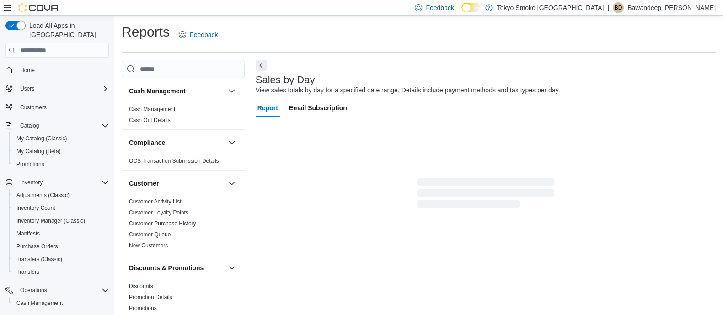
scroll to position [14, 0]
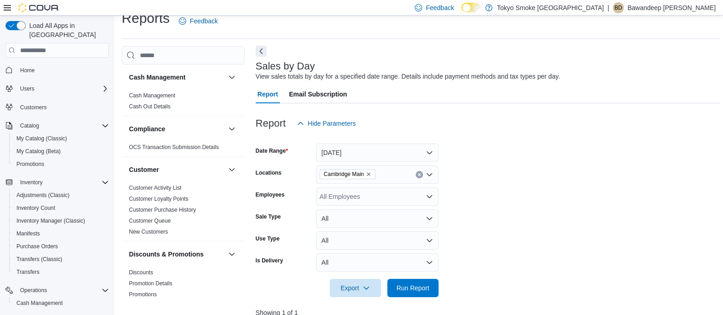
click at [260, 50] on button "Next" at bounding box center [261, 51] width 11 height 11
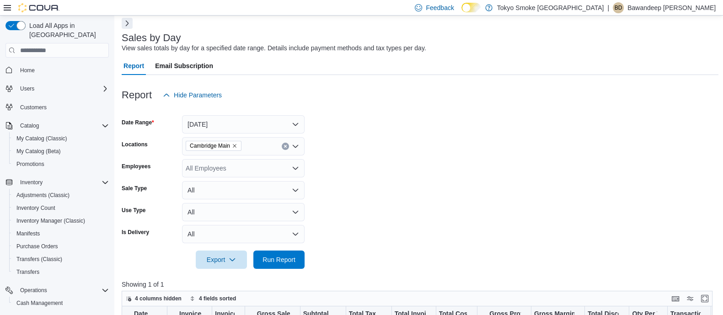
scroll to position [0, 0]
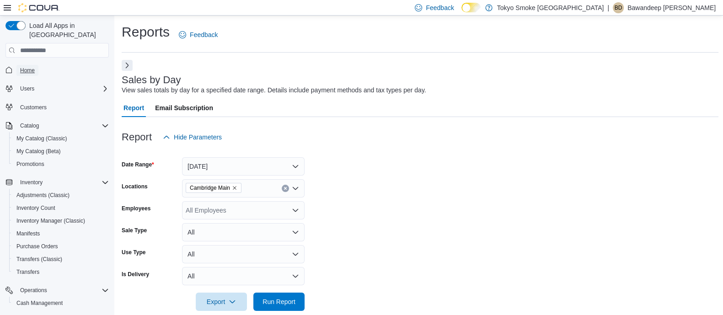
click at [28, 67] on span "Home" at bounding box center [27, 70] width 15 height 7
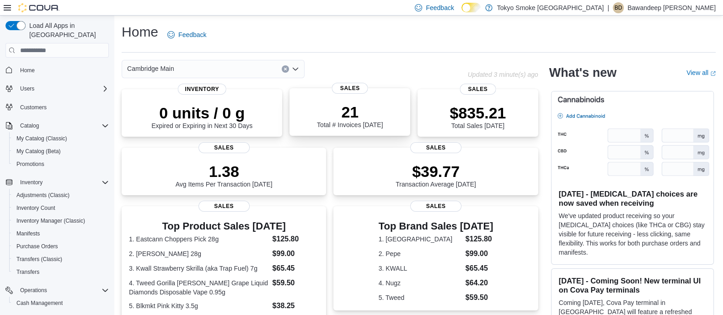
click at [305, 109] on div "21 Total # Invoices [DATE]" at bounding box center [350, 113] width 106 height 29
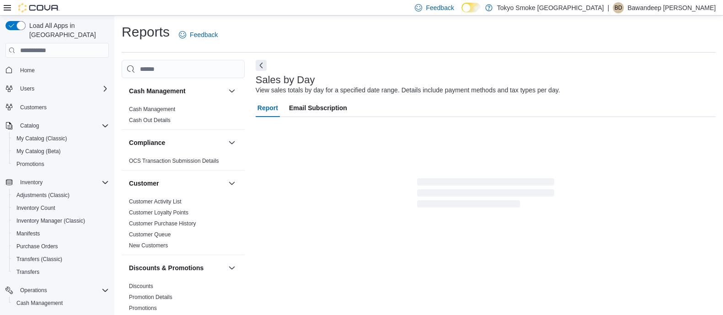
click at [268, 61] on div "Sales by Day View sales totals by day for a specified date range. Details inclu…" at bounding box center [486, 187] width 460 height 255
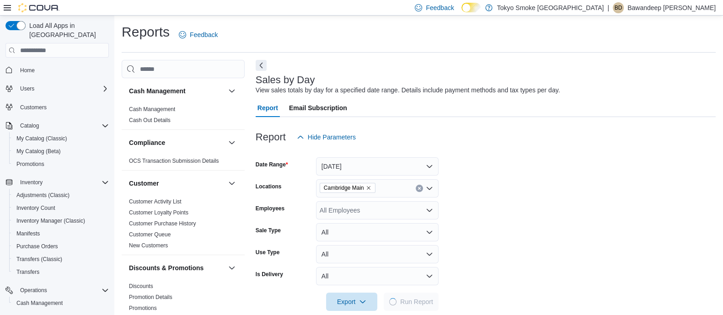
scroll to position [14, 0]
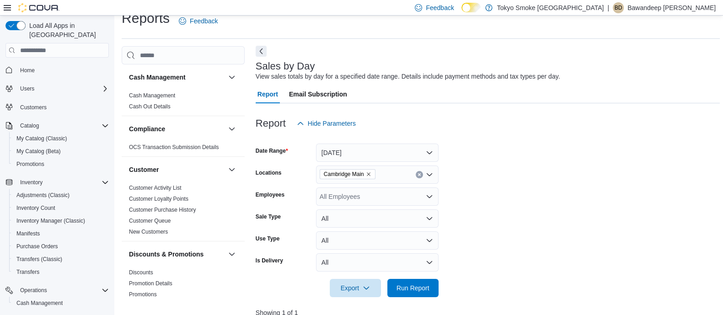
click at [261, 54] on button "Next" at bounding box center [261, 51] width 11 height 11
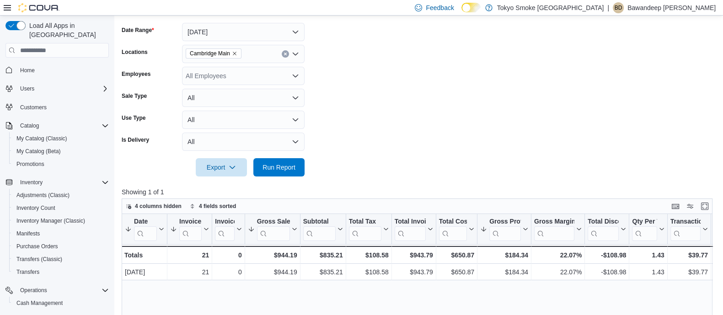
scroll to position [185, 0]
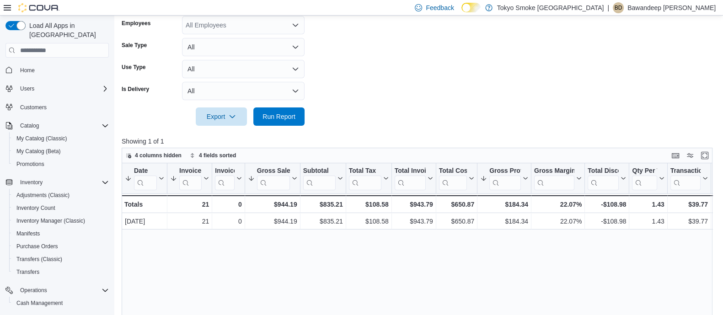
click at [30, 63] on button "Home" at bounding box center [57, 69] width 111 height 13
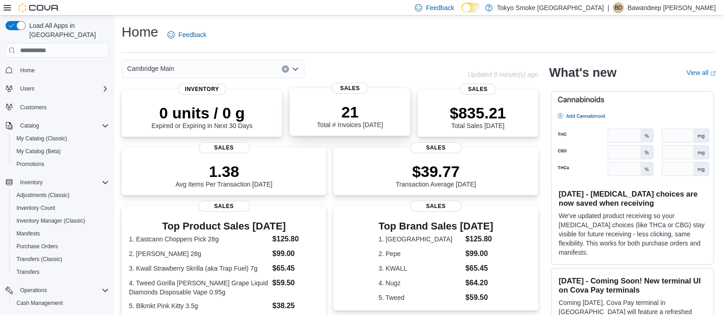
click at [322, 118] on p "21" at bounding box center [350, 112] width 66 height 18
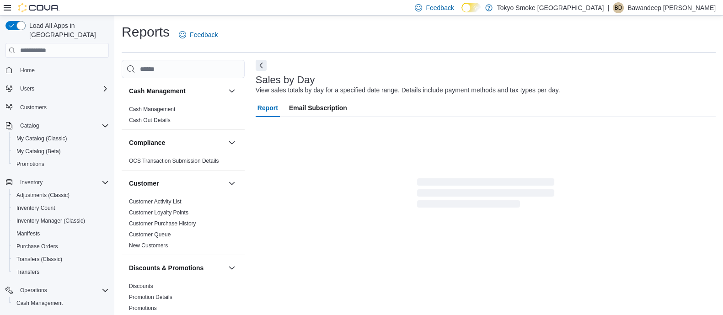
scroll to position [14, 0]
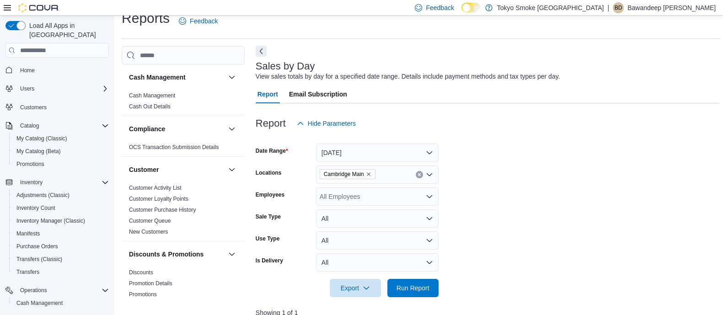
click at [262, 51] on button "Next" at bounding box center [261, 51] width 11 height 11
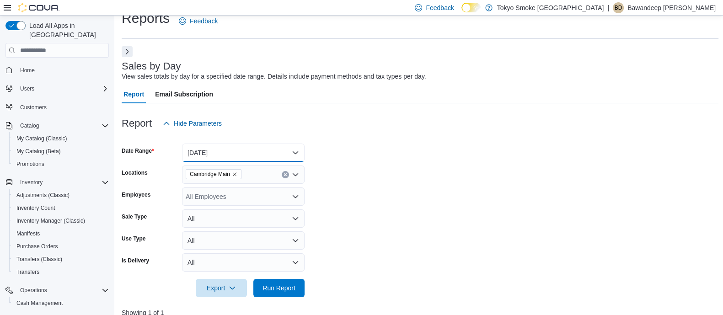
click at [269, 150] on button "[DATE]" at bounding box center [243, 153] width 123 height 18
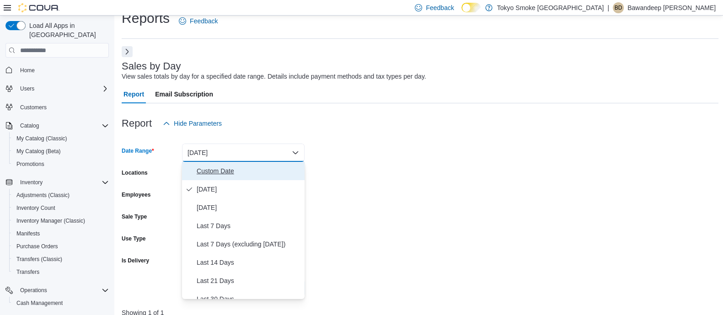
click at [245, 166] on span "Custom Date" at bounding box center [249, 171] width 104 height 11
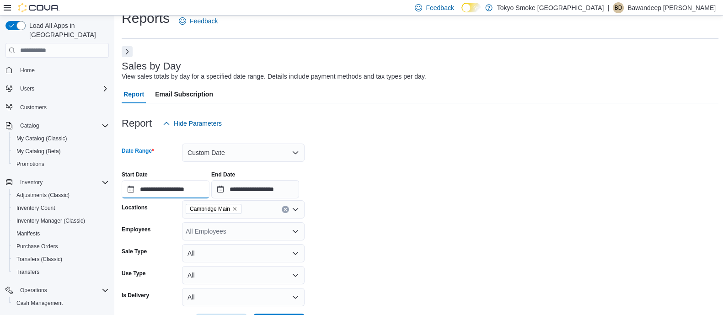
click at [181, 190] on input "**********" at bounding box center [166, 189] width 88 height 18
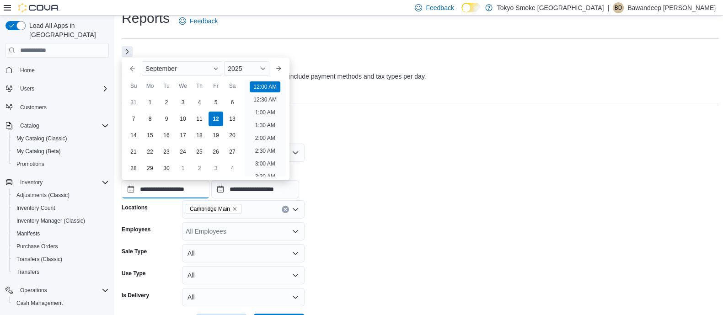
scroll to position [28, 0]
click at [150, 102] on div "1" at bounding box center [150, 103] width 16 height 16
type input "**********"
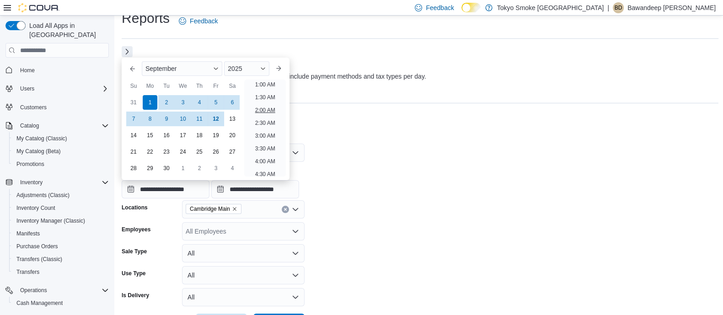
scroll to position [2, 0]
click at [348, 181] on div "**********" at bounding box center [420, 181] width 597 height 35
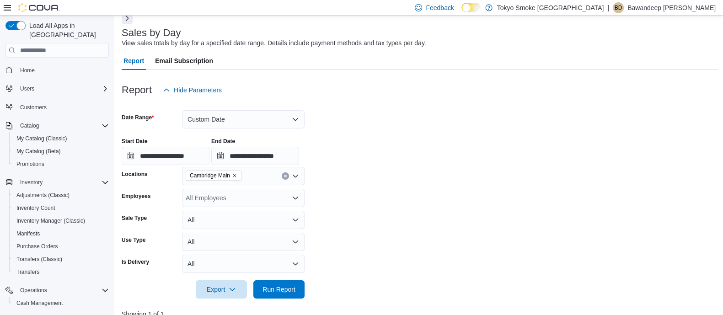
scroll to position [71, 0]
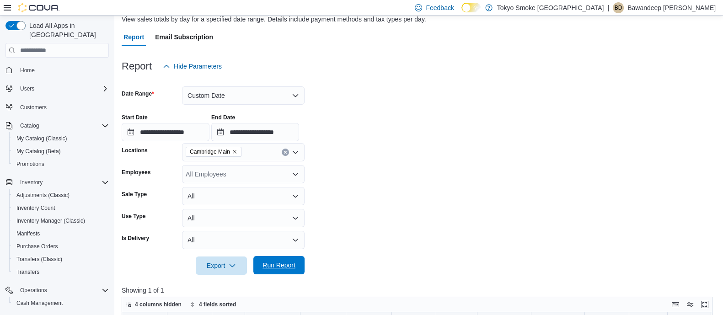
click at [283, 262] on span "Run Report" at bounding box center [278, 265] width 33 height 9
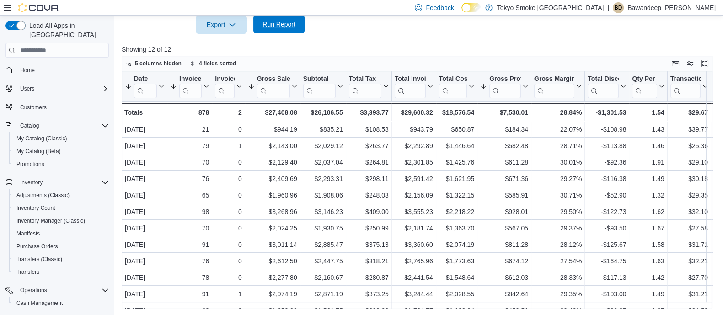
click at [274, 29] on span "Run Report" at bounding box center [279, 24] width 40 height 18
click at [290, 31] on span "Run Report" at bounding box center [279, 24] width 40 height 18
click at [25, 61] on div "Home" at bounding box center [56, 69] width 103 height 17
click at [24, 65] on span "Home" at bounding box center [27, 70] width 15 height 11
